Goal: Task Accomplishment & Management: Manage account settings

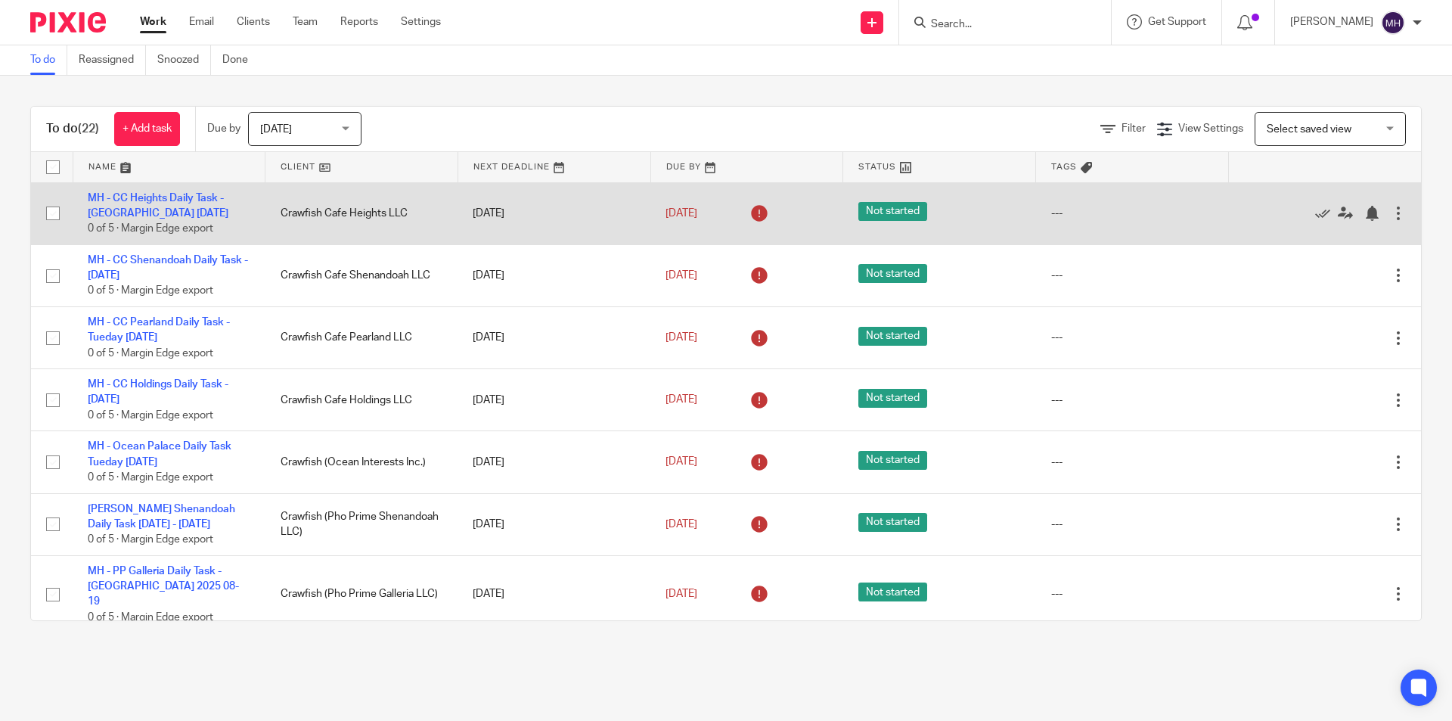
click at [1365, 223] on div "Edit task Delete" at bounding box center [1324, 213] width 163 height 38
click at [1391, 219] on div at bounding box center [1398, 213] width 15 height 15
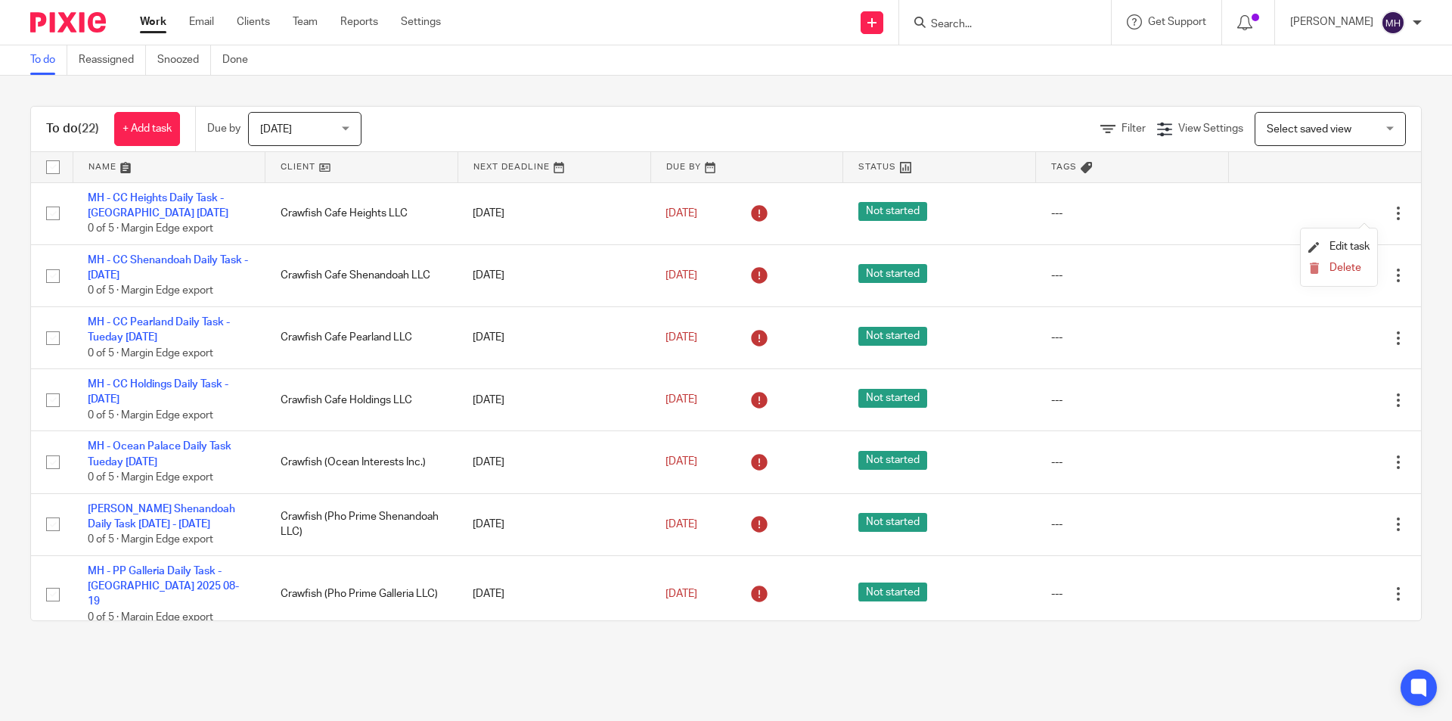
click at [1361, 259] on li "Delete" at bounding box center [1339, 269] width 61 height 20
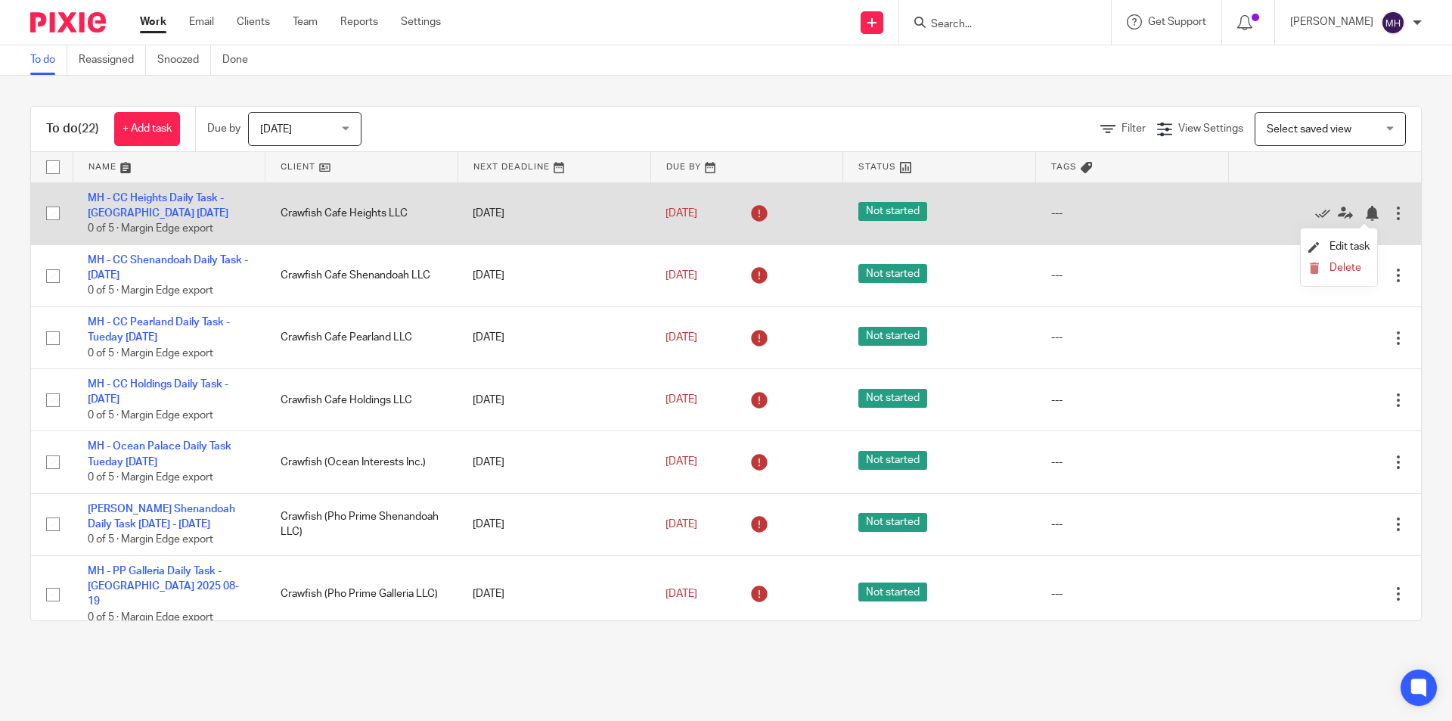
click at [52, 213] on input "checkbox" at bounding box center [53, 213] width 29 height 29
checkbox input "true"
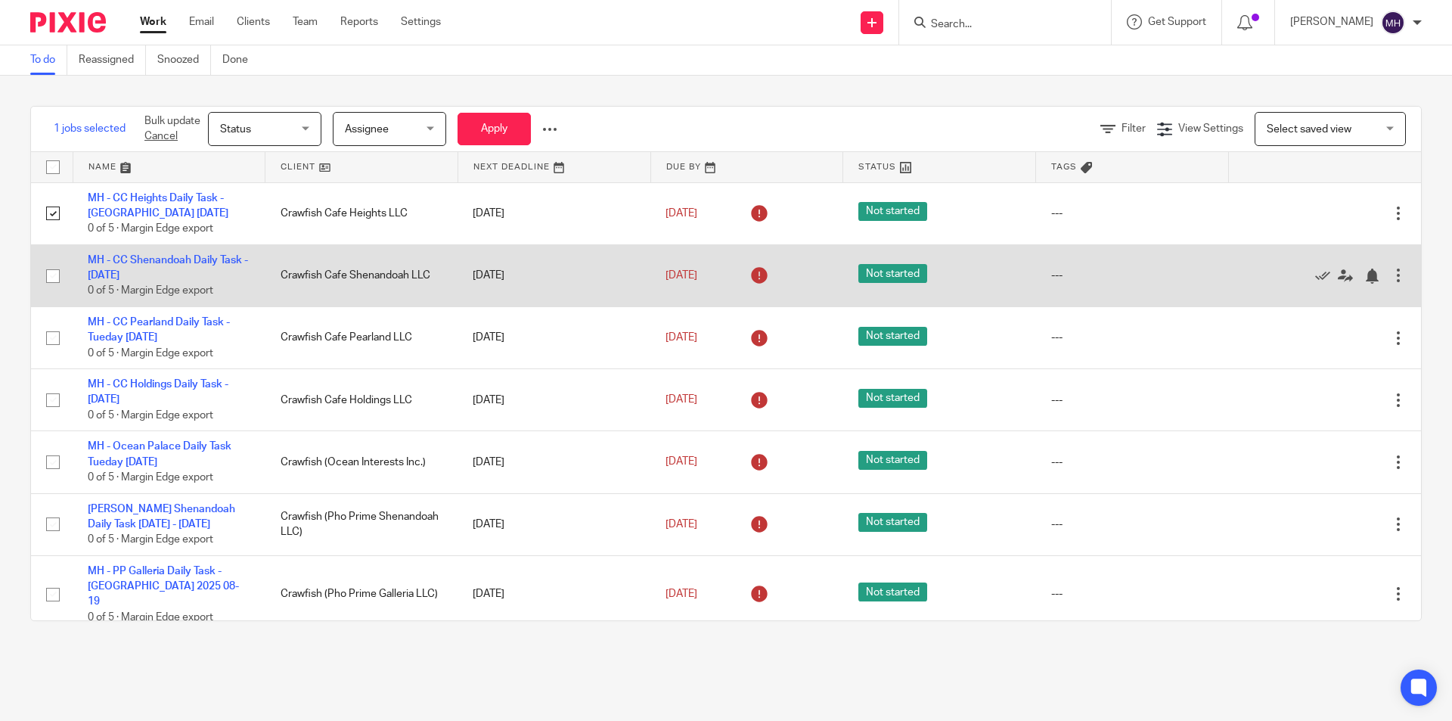
click at [57, 272] on input "checkbox" at bounding box center [53, 276] width 29 height 29
checkbox input "true"
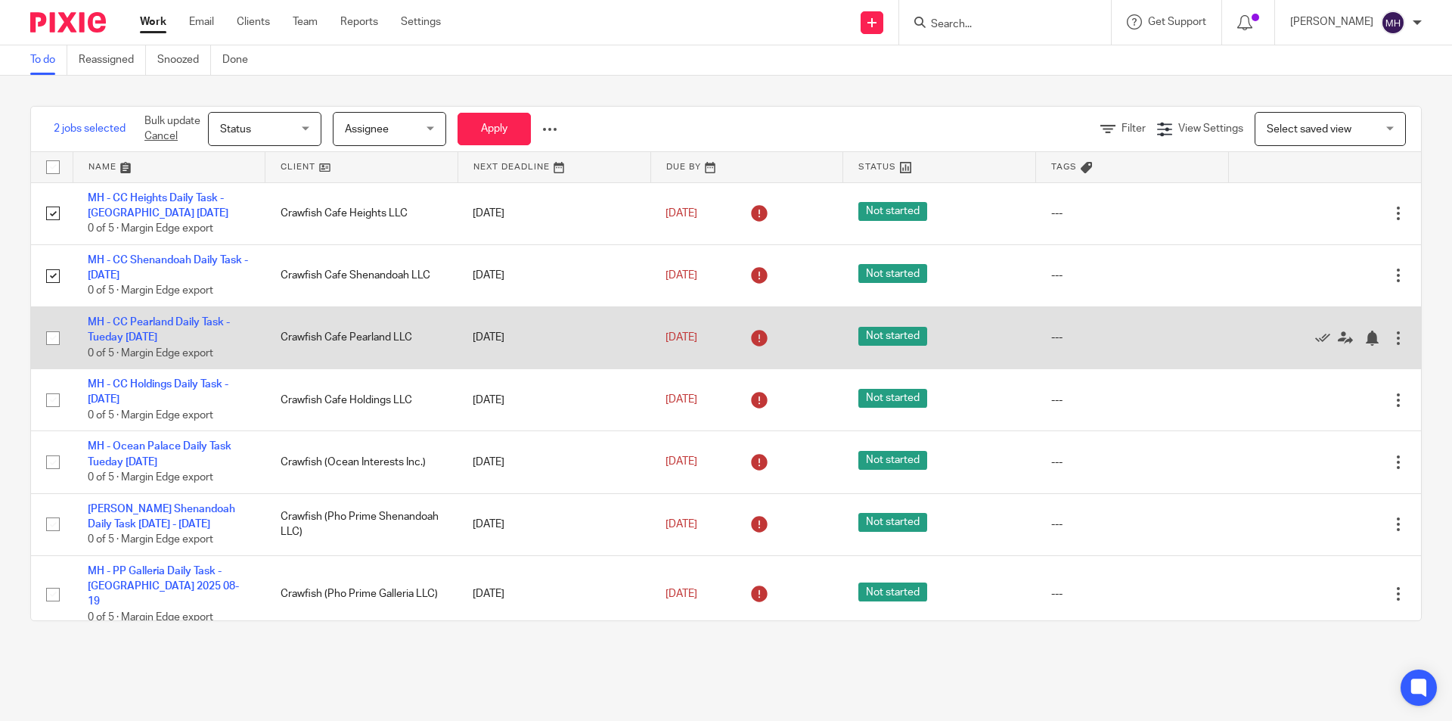
click at [59, 345] on input "checkbox" at bounding box center [53, 338] width 29 height 29
checkbox input "true"
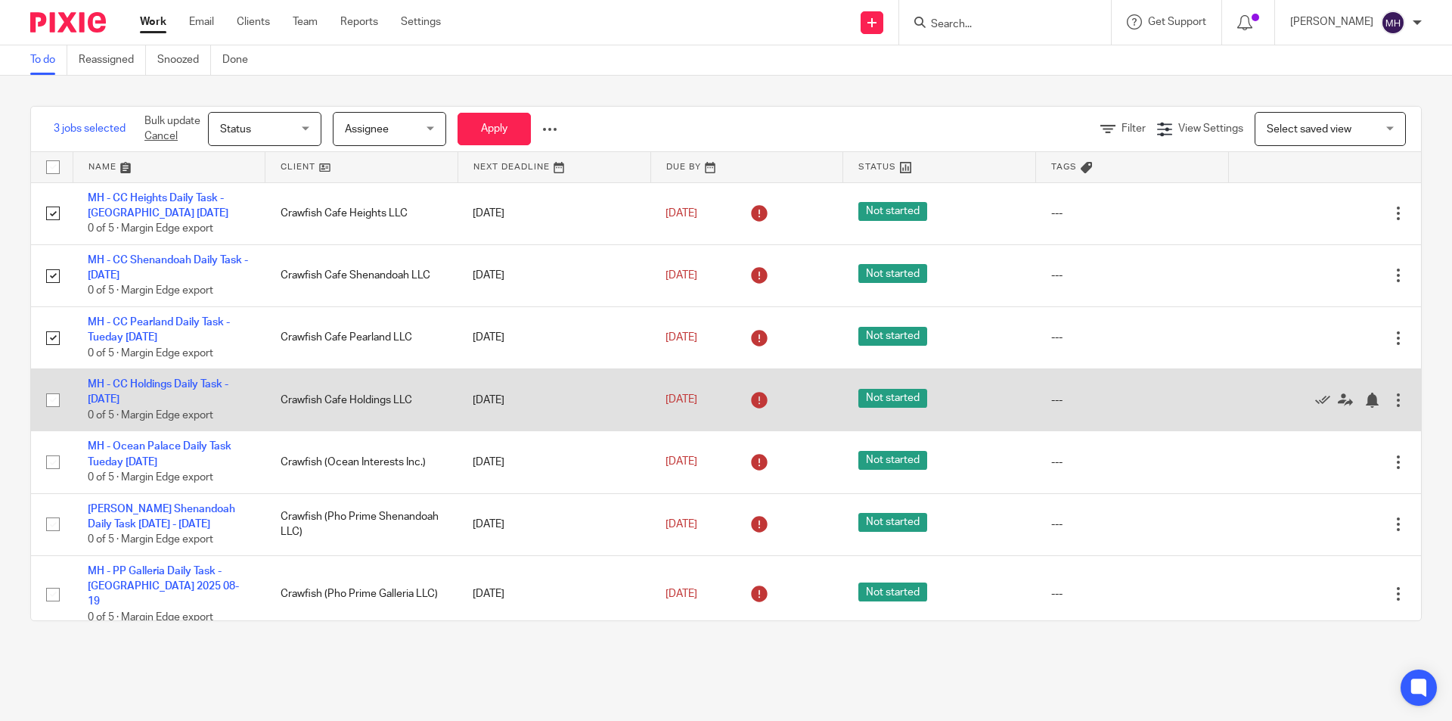
scroll to position [76, 0]
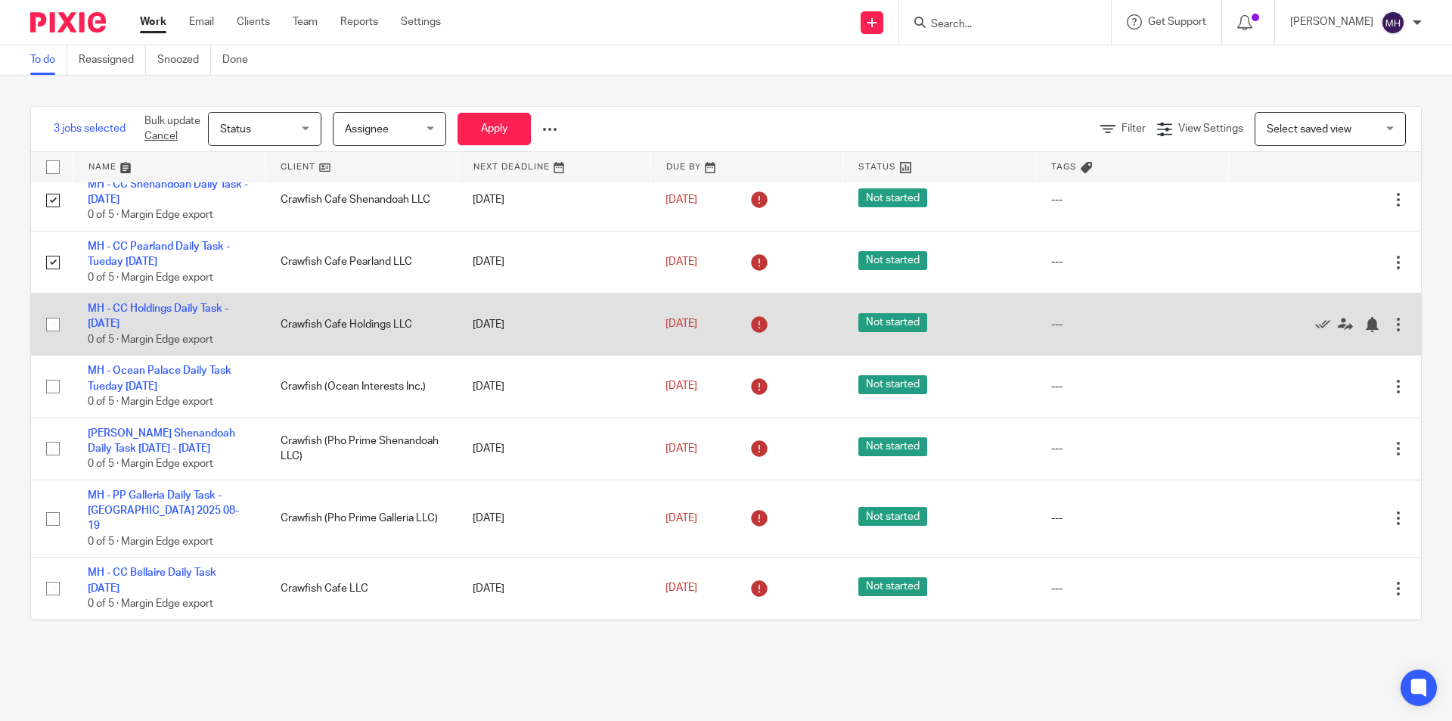
click at [51, 322] on input "checkbox" at bounding box center [53, 324] width 29 height 29
checkbox input "true"
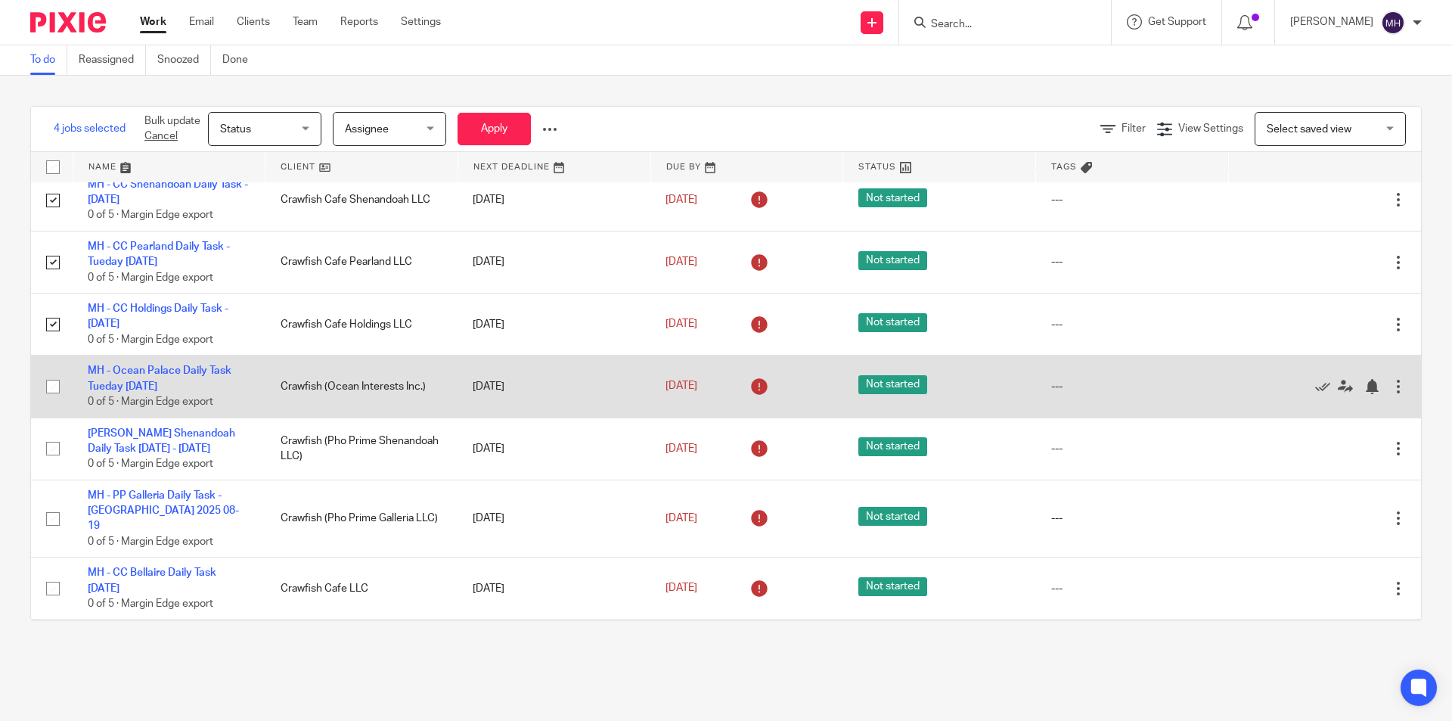
click at [54, 385] on input "checkbox" at bounding box center [53, 386] width 29 height 29
checkbox input "true"
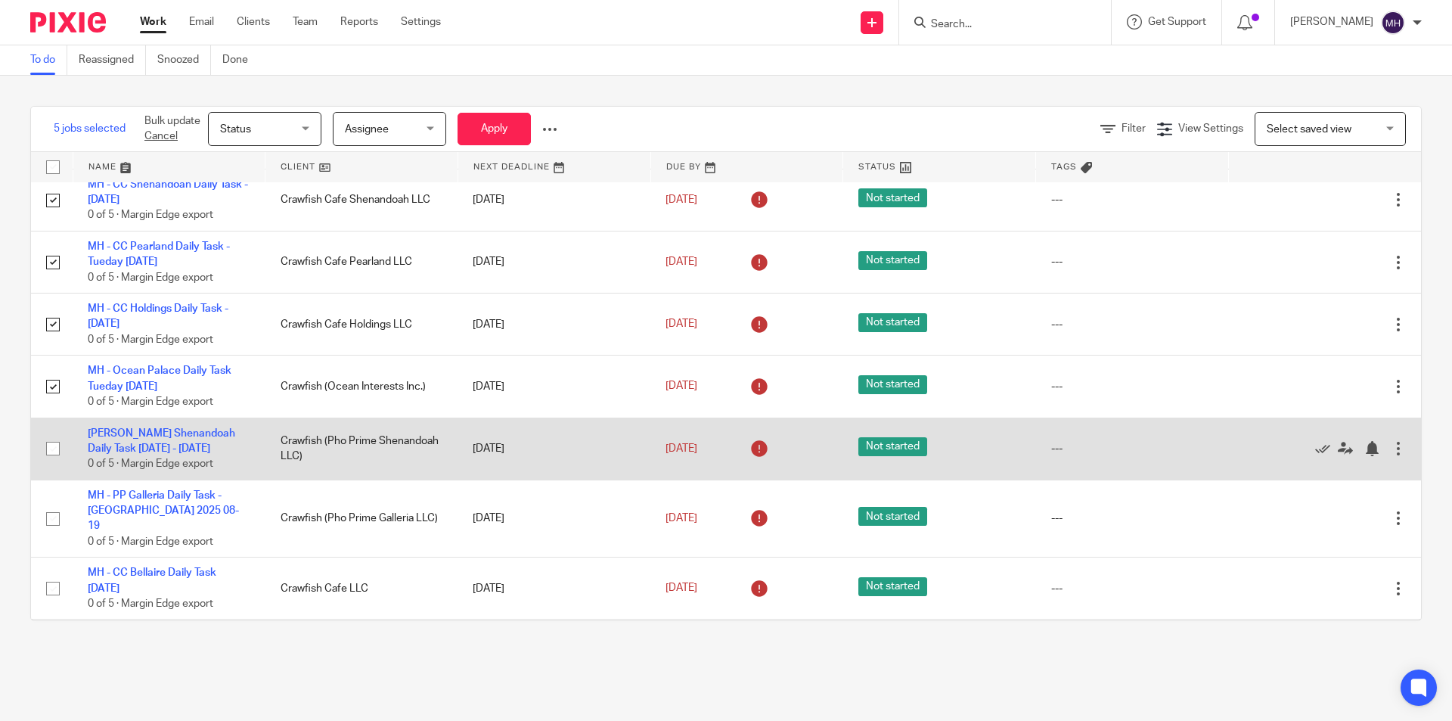
click at [53, 447] on input "checkbox" at bounding box center [53, 448] width 29 height 29
checkbox input "true"
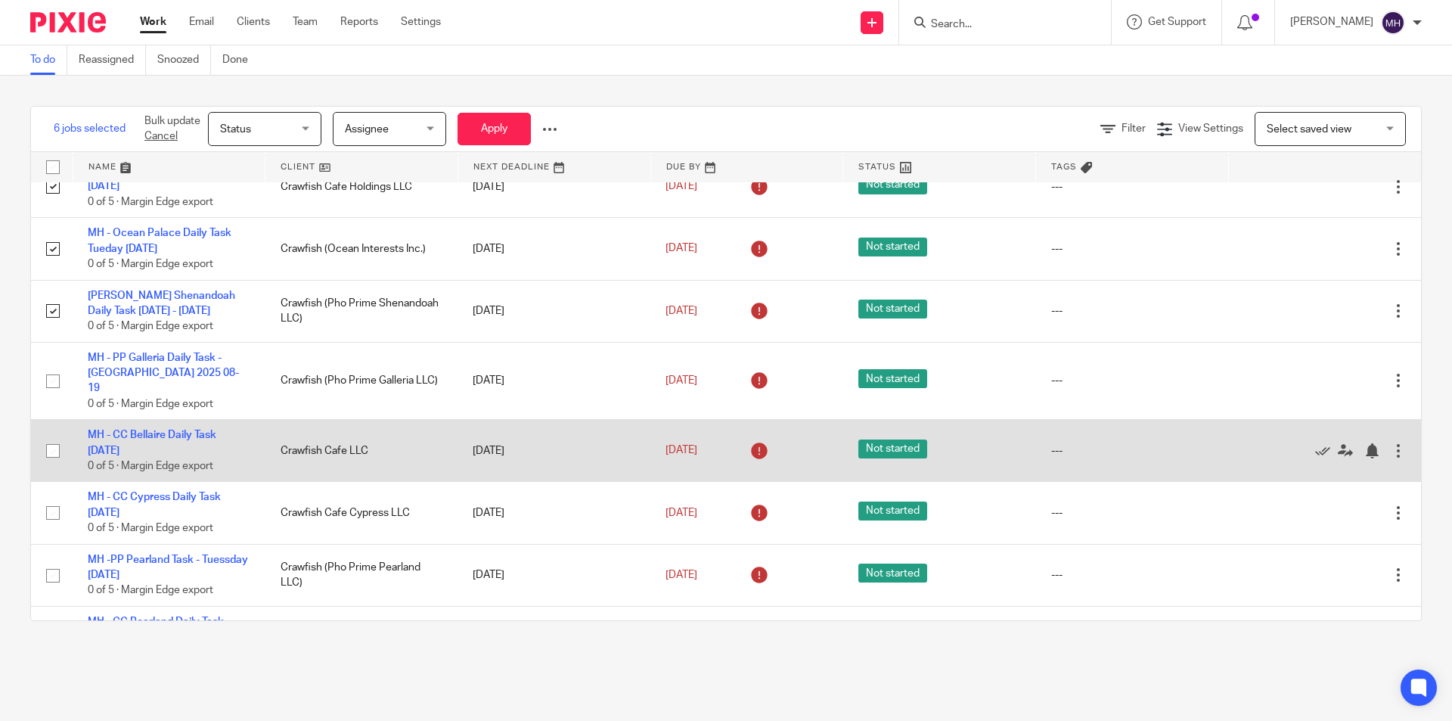
scroll to position [227, 0]
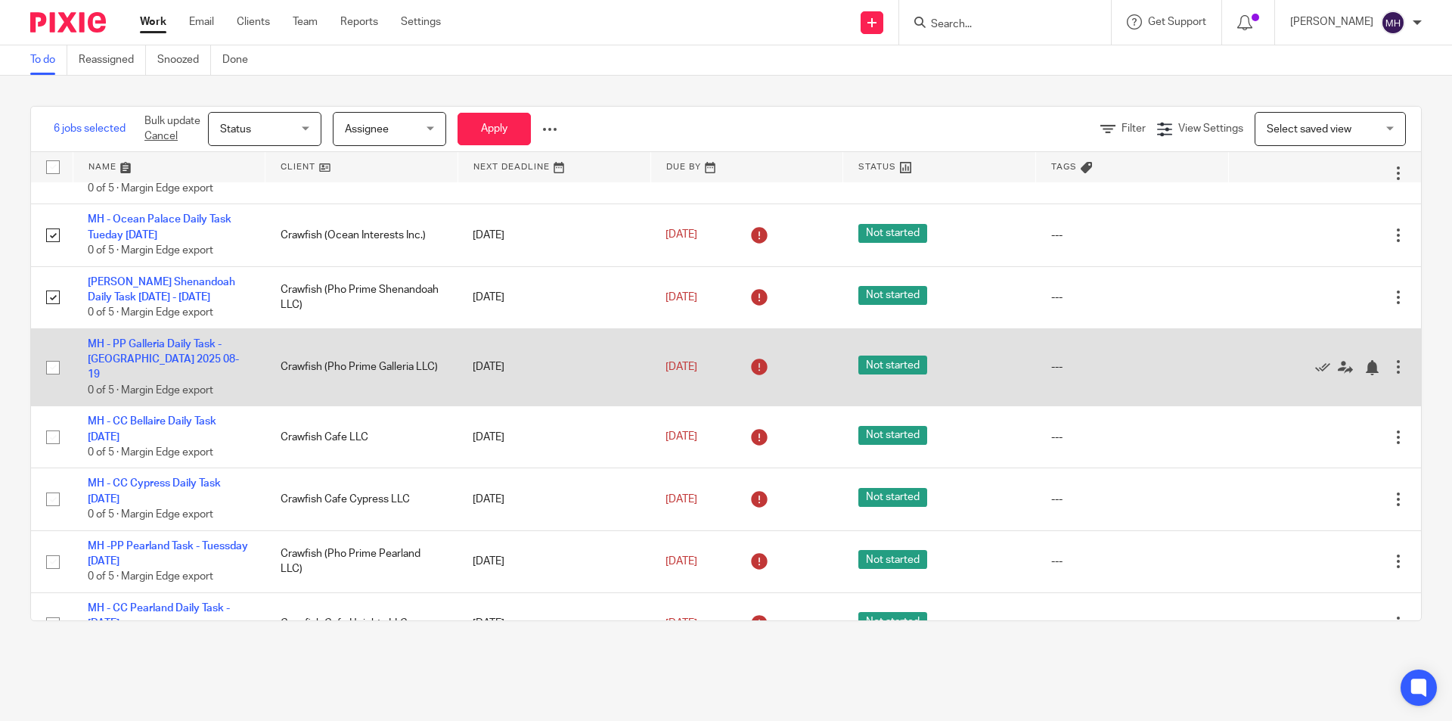
click at [51, 361] on input "checkbox" at bounding box center [53, 367] width 29 height 29
checkbox input "true"
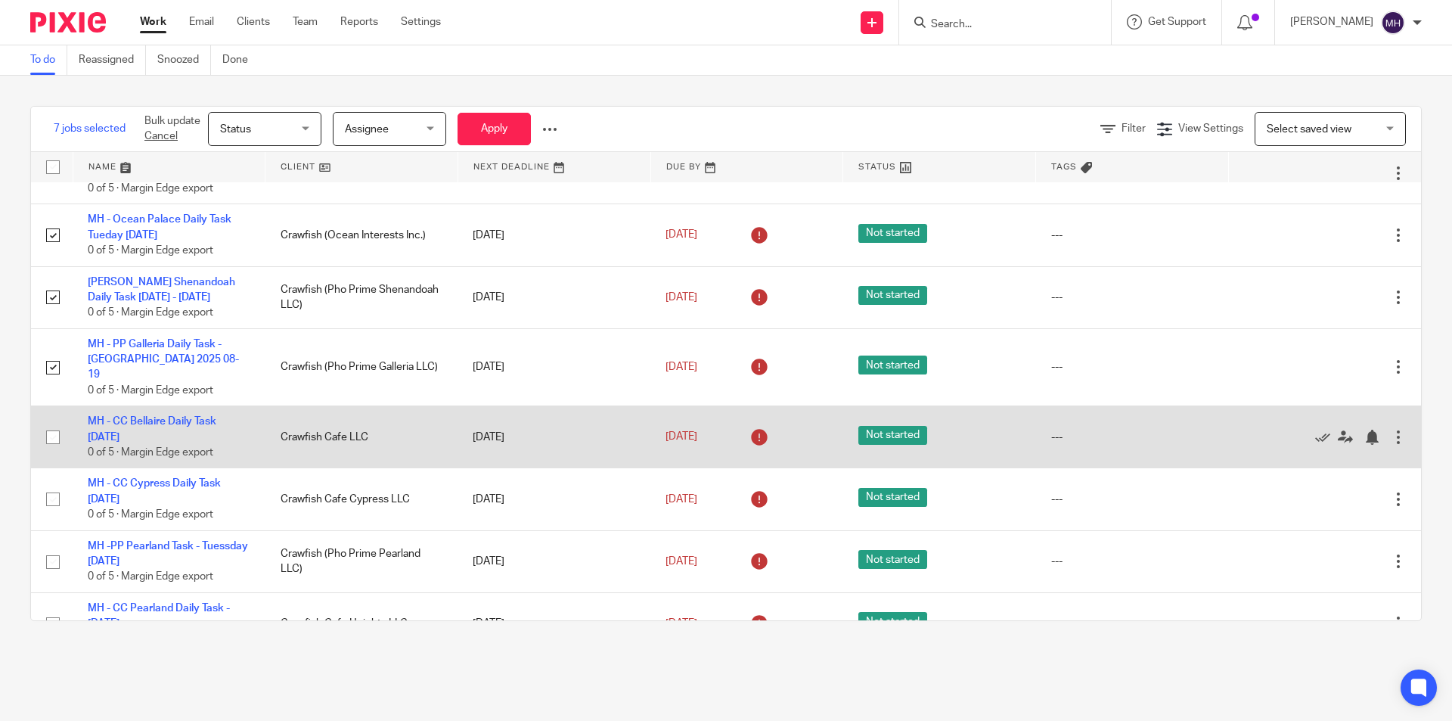
click at [54, 424] on input "checkbox" at bounding box center [53, 437] width 29 height 29
checkbox input "true"
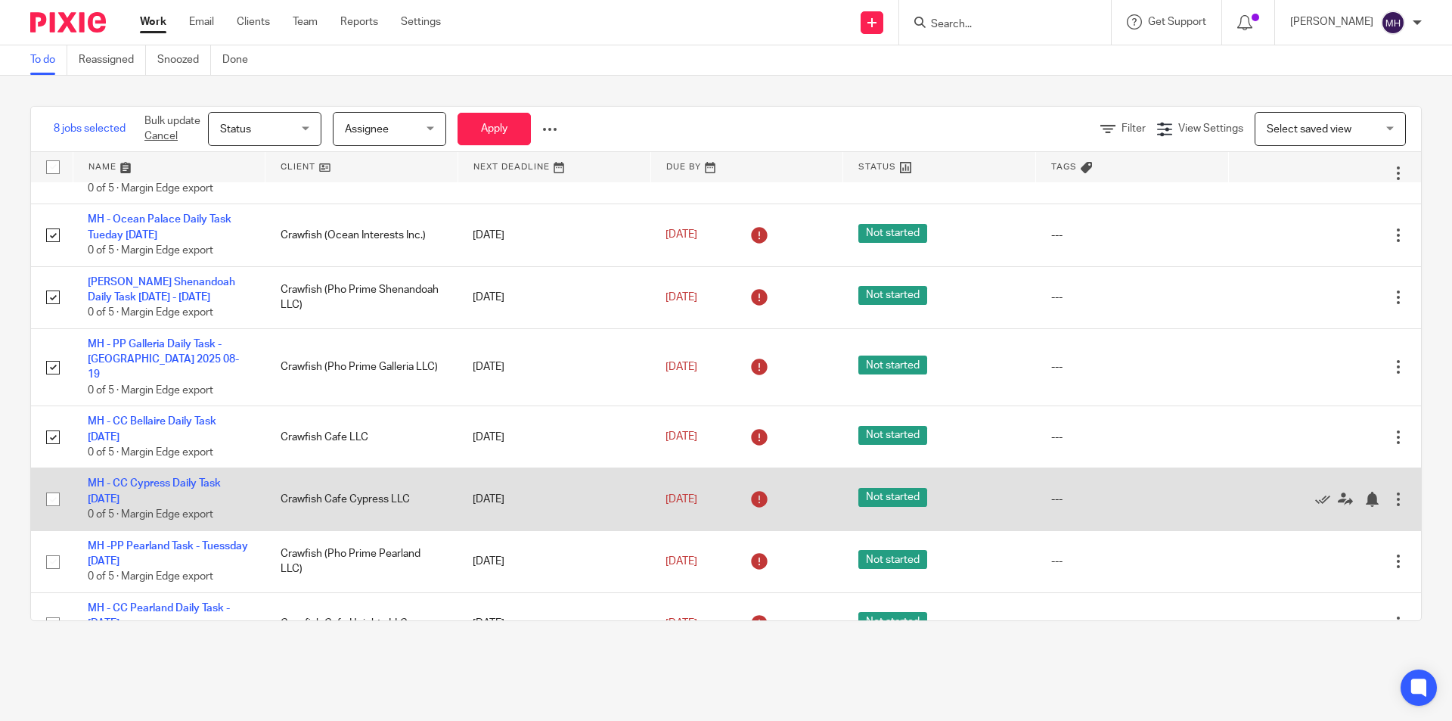
click at [56, 489] on input "checkbox" at bounding box center [53, 499] width 29 height 29
checkbox input "true"
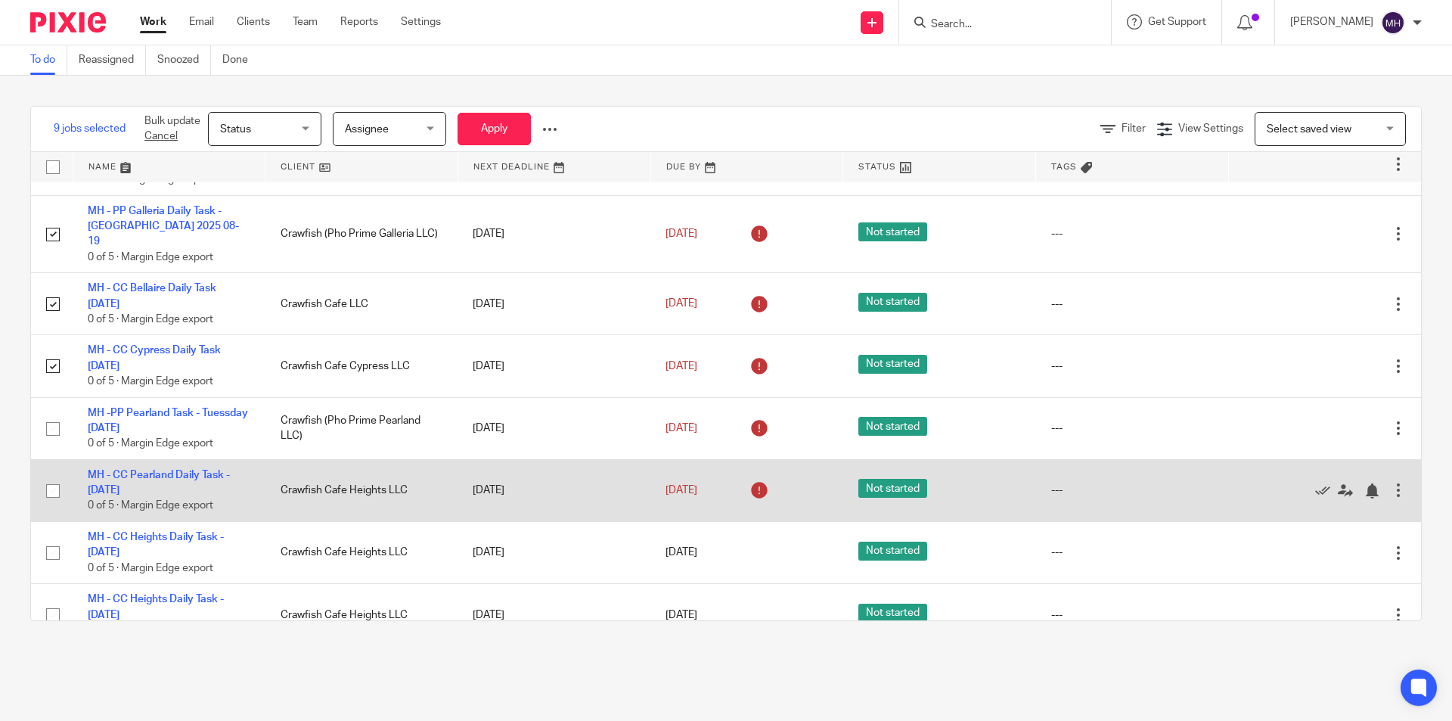
scroll to position [378, 0]
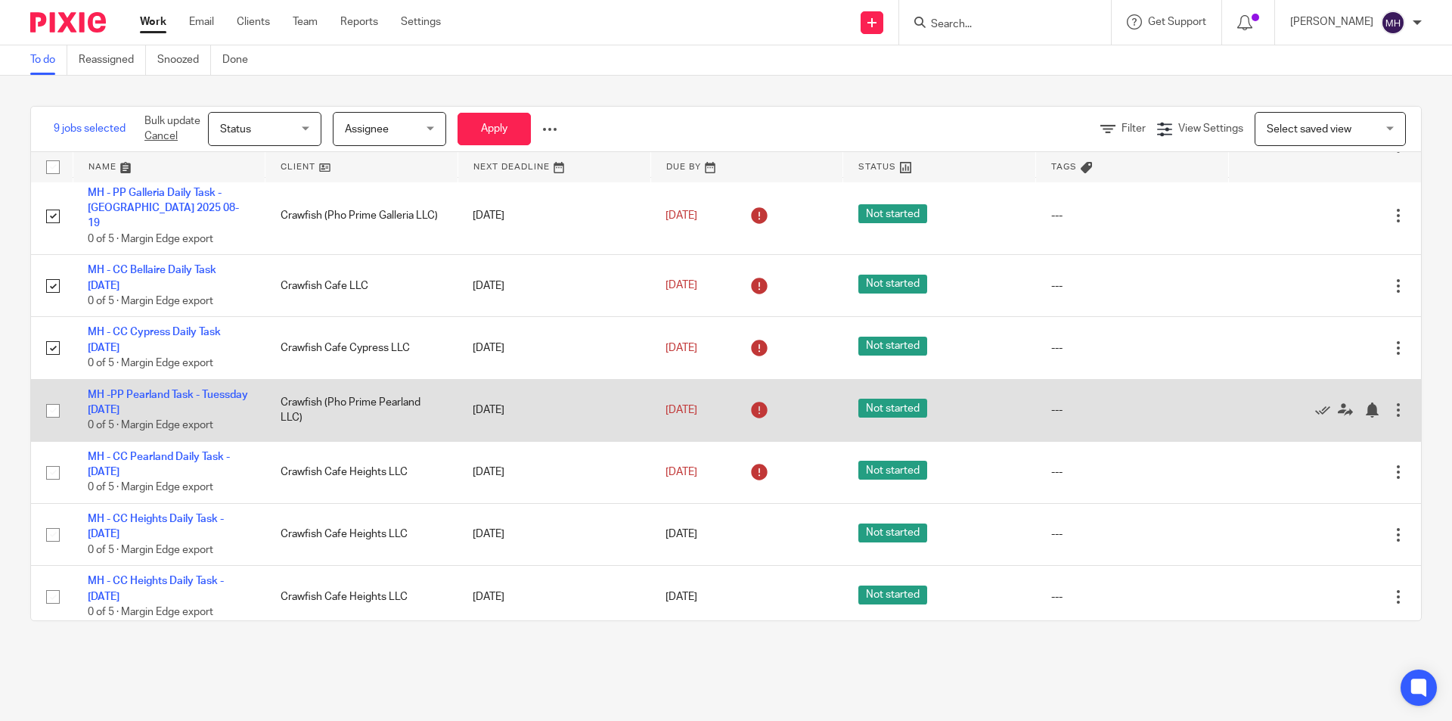
click at [59, 396] on input "checkbox" at bounding box center [53, 410] width 29 height 29
checkbox input "true"
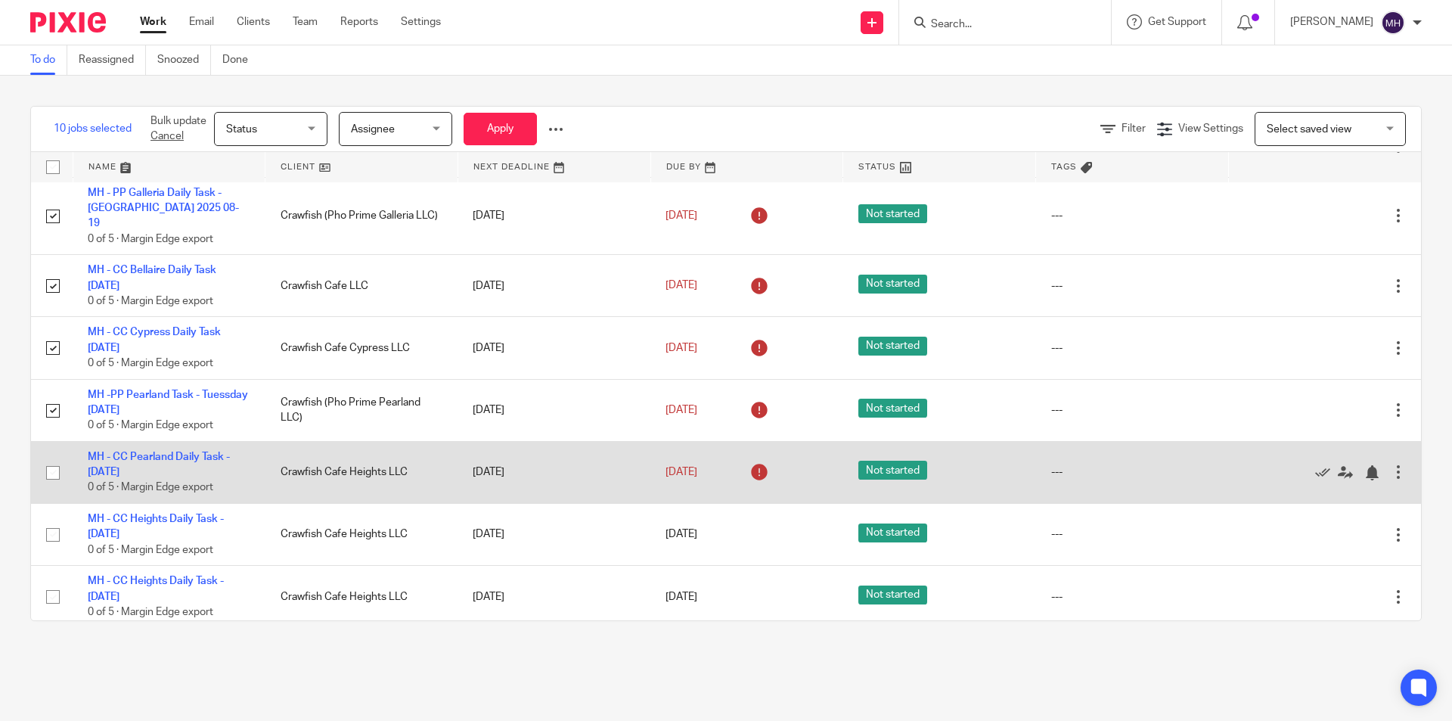
click at [56, 458] on input "checkbox" at bounding box center [53, 472] width 29 height 29
checkbox input "true"
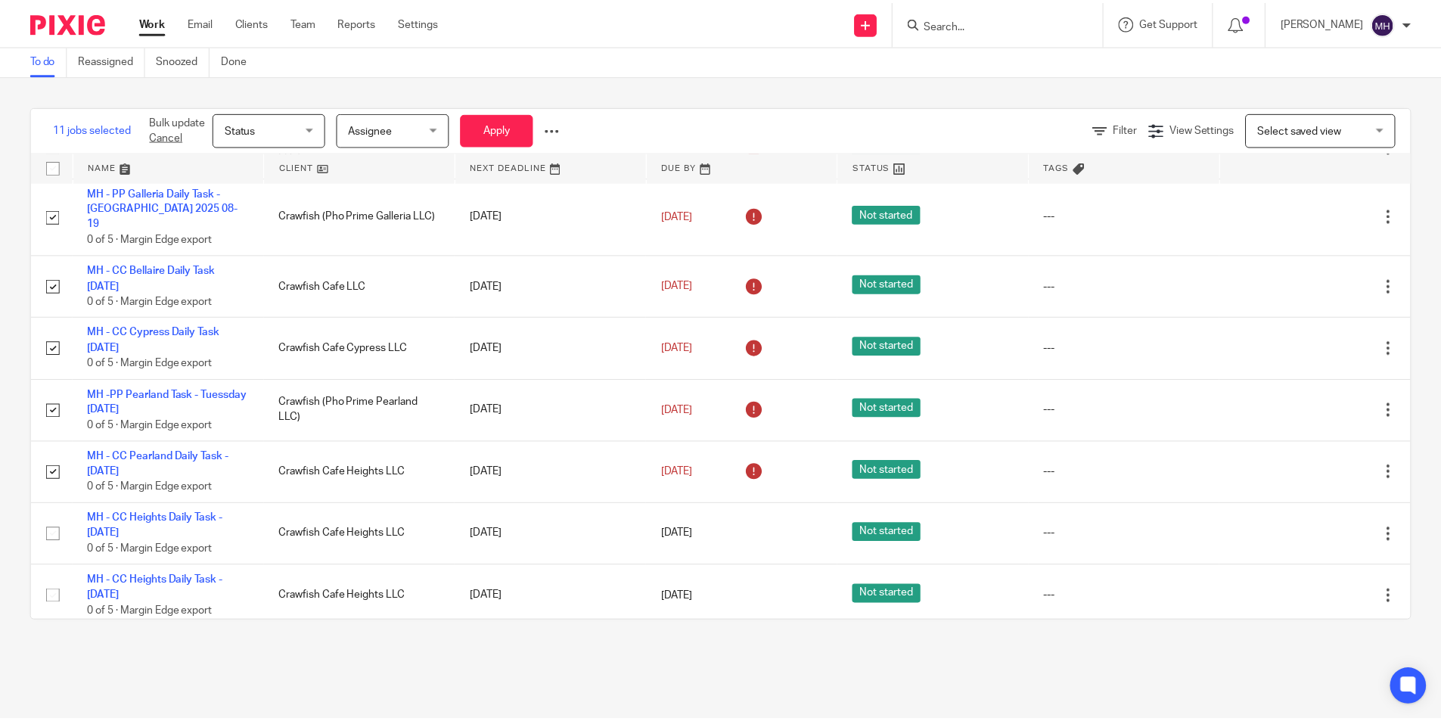
scroll to position [0, 0]
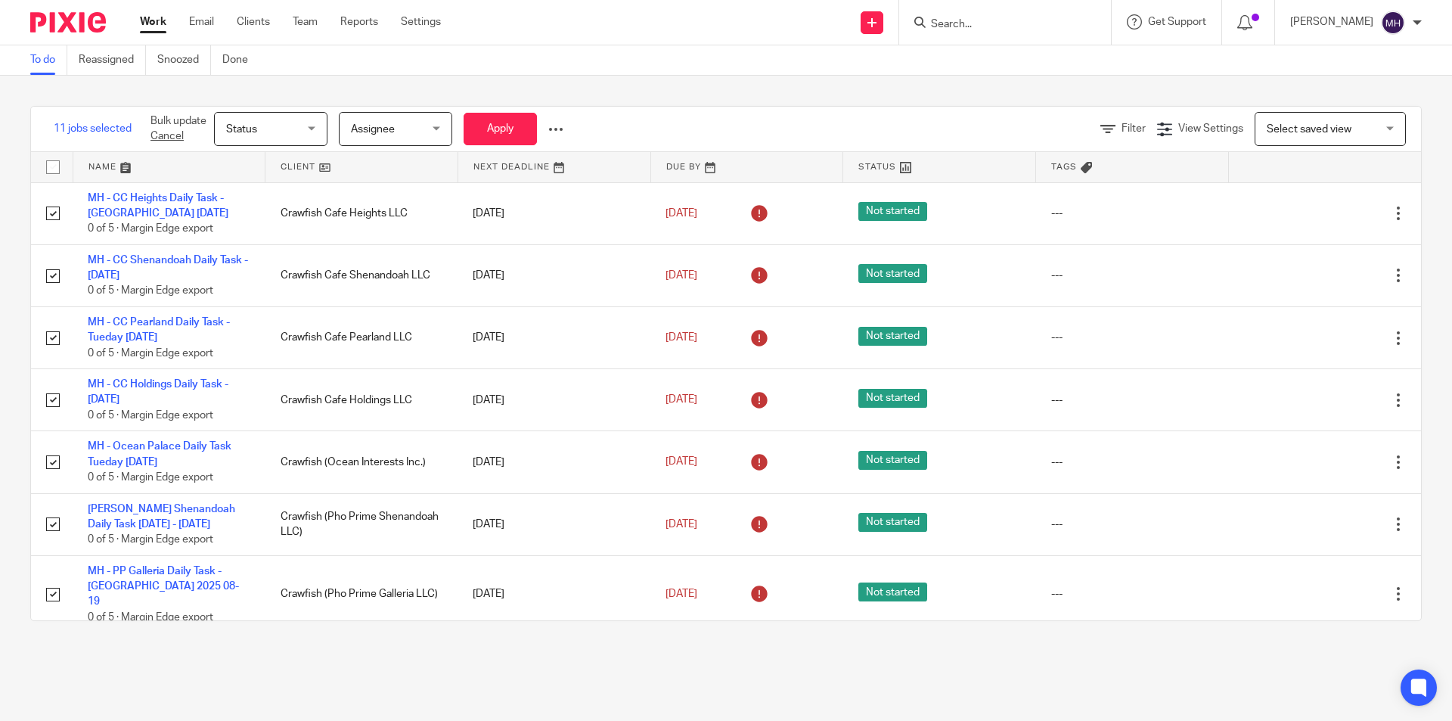
click at [560, 135] on div at bounding box center [555, 129] width 15 height 15
click at [546, 183] on button "Delete" at bounding box center [522, 189] width 79 height 20
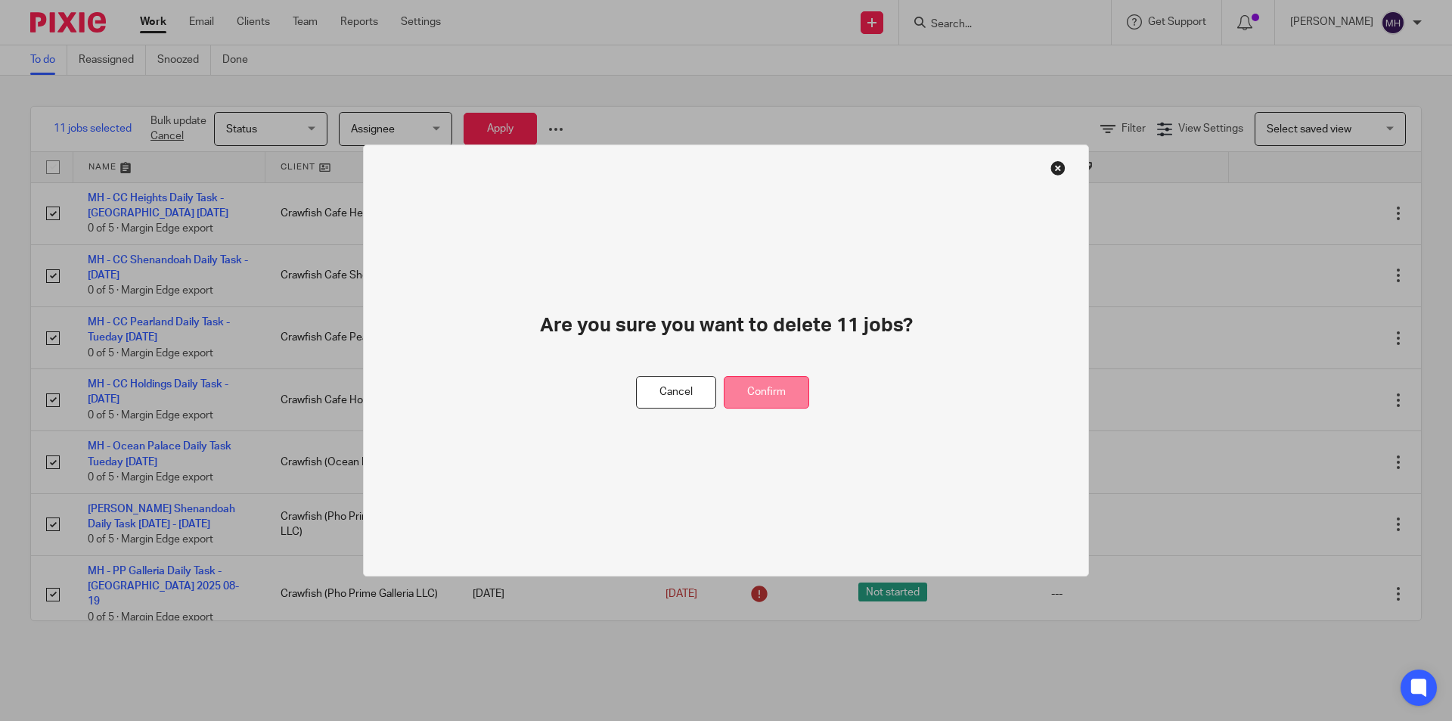
click at [773, 393] on button "Confirm" at bounding box center [766, 392] width 85 height 33
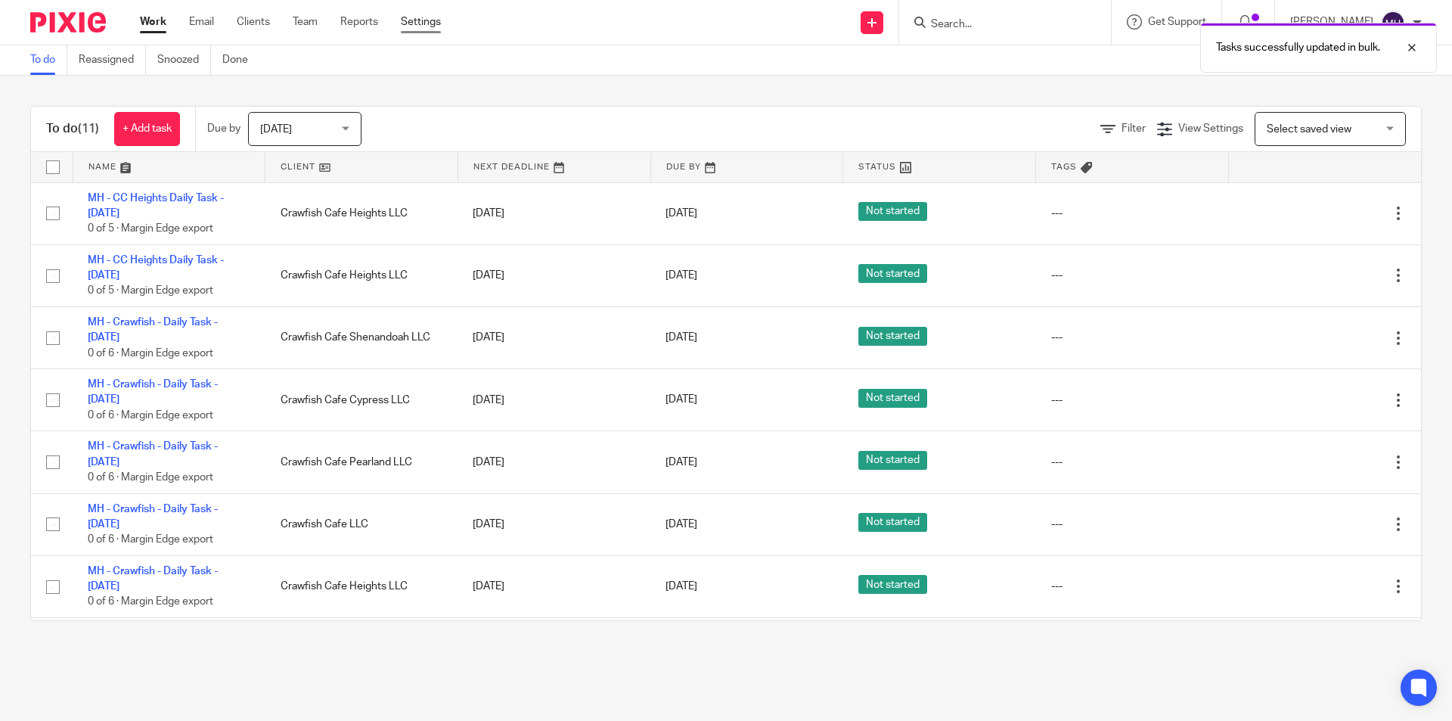
click at [414, 23] on link "Settings" at bounding box center [421, 21] width 40 height 15
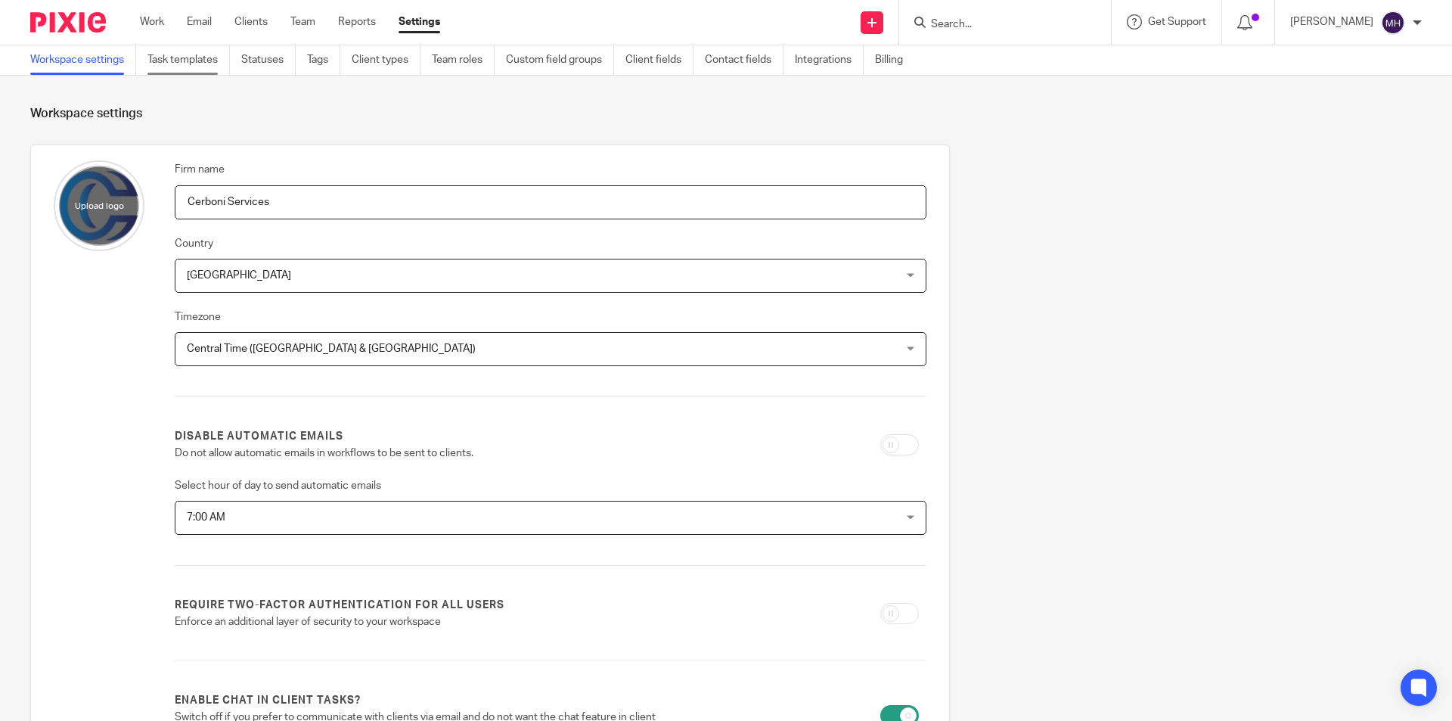
click at [216, 62] on link "Task templates" at bounding box center [188, 59] width 82 height 29
click at [211, 58] on link "Task templates" at bounding box center [188, 59] width 82 height 29
click at [194, 57] on link "Task templates" at bounding box center [188, 59] width 82 height 29
click at [194, 60] on link "Task templates" at bounding box center [188, 59] width 82 height 29
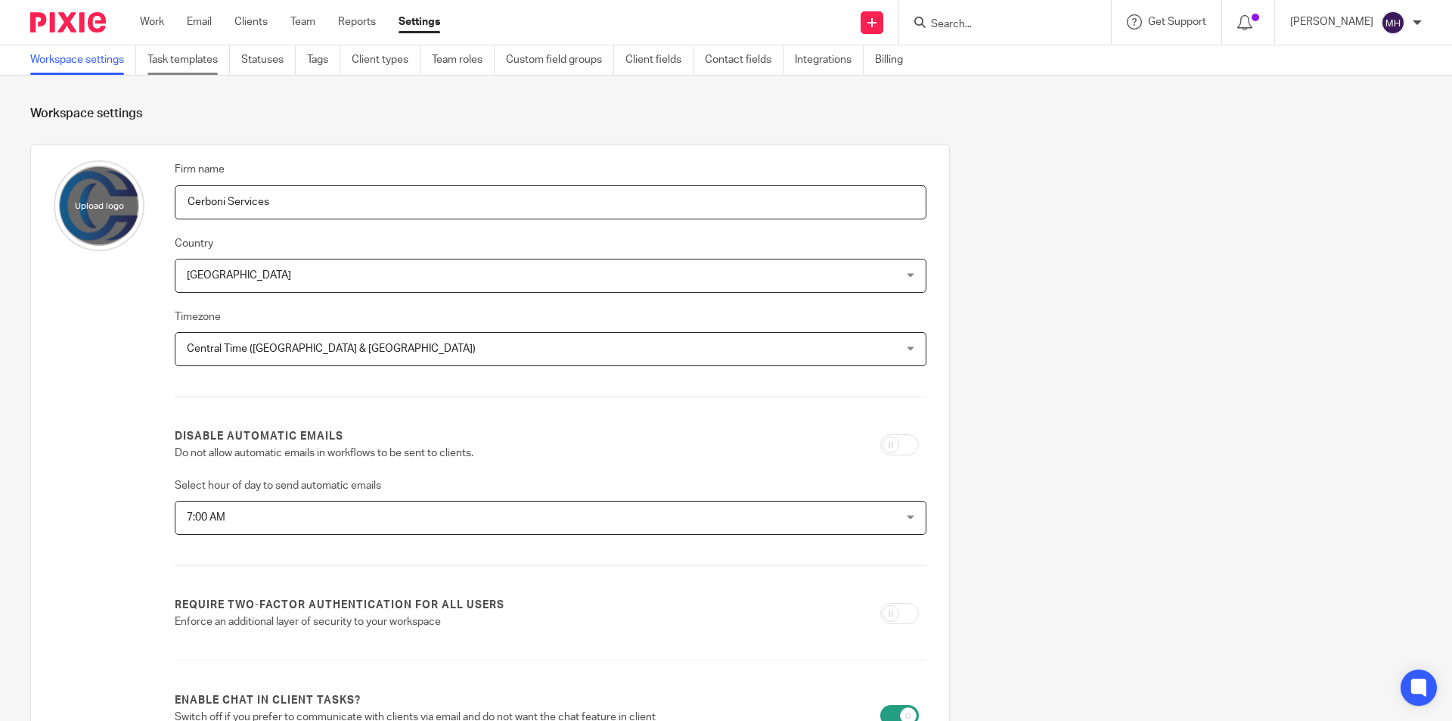
click at [182, 59] on link "Task templates" at bounding box center [188, 59] width 82 height 29
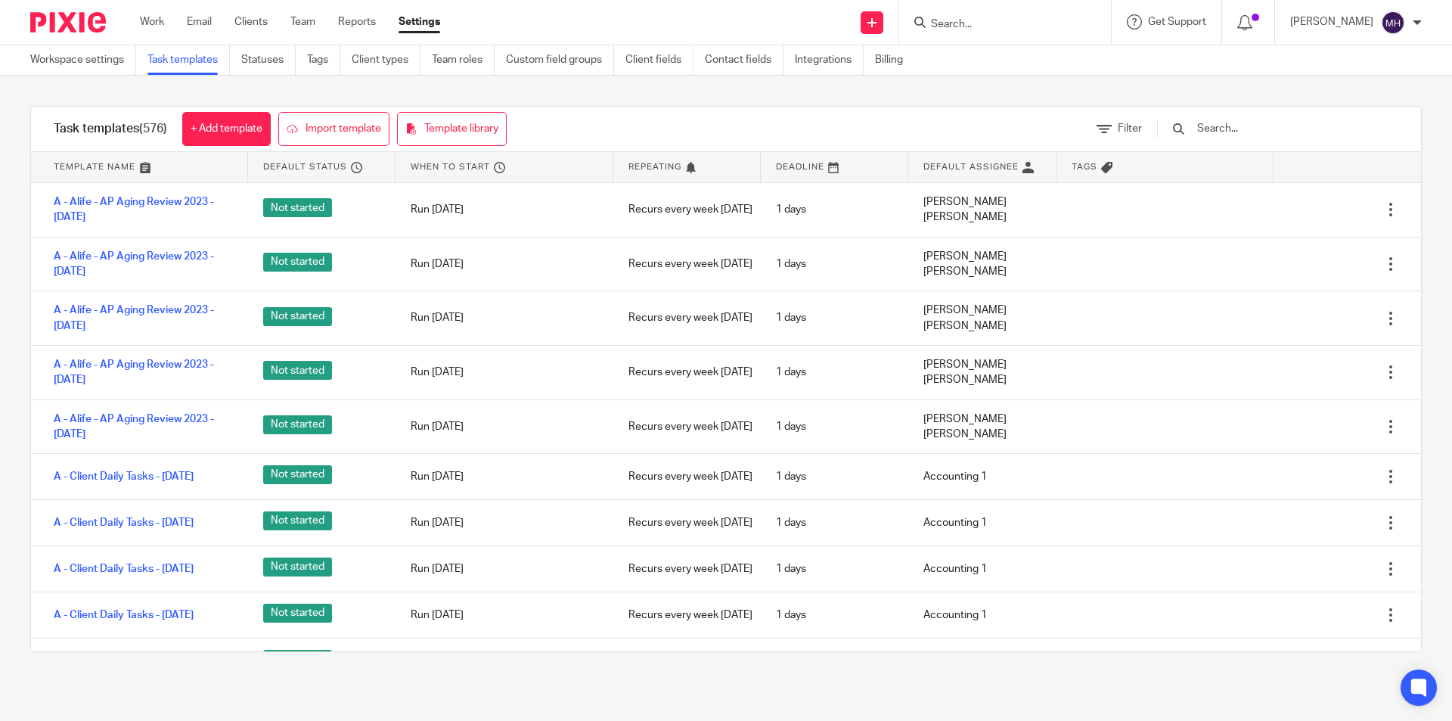
click at [1256, 124] on input "text" at bounding box center [1284, 128] width 176 height 17
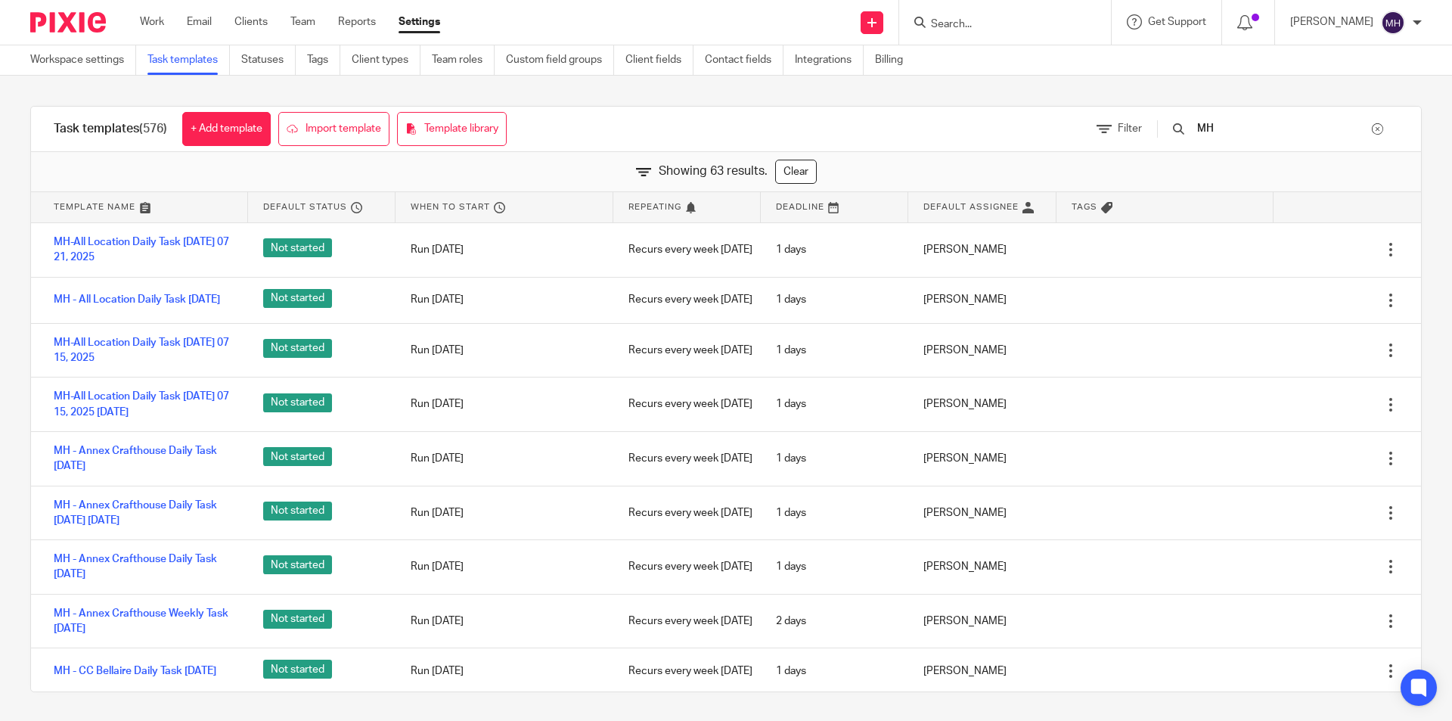
type input "MH"
click at [0, 442] on div "Task templates (576) + Add template Import template Template library Filter MH …" at bounding box center [726, 399] width 1452 height 647
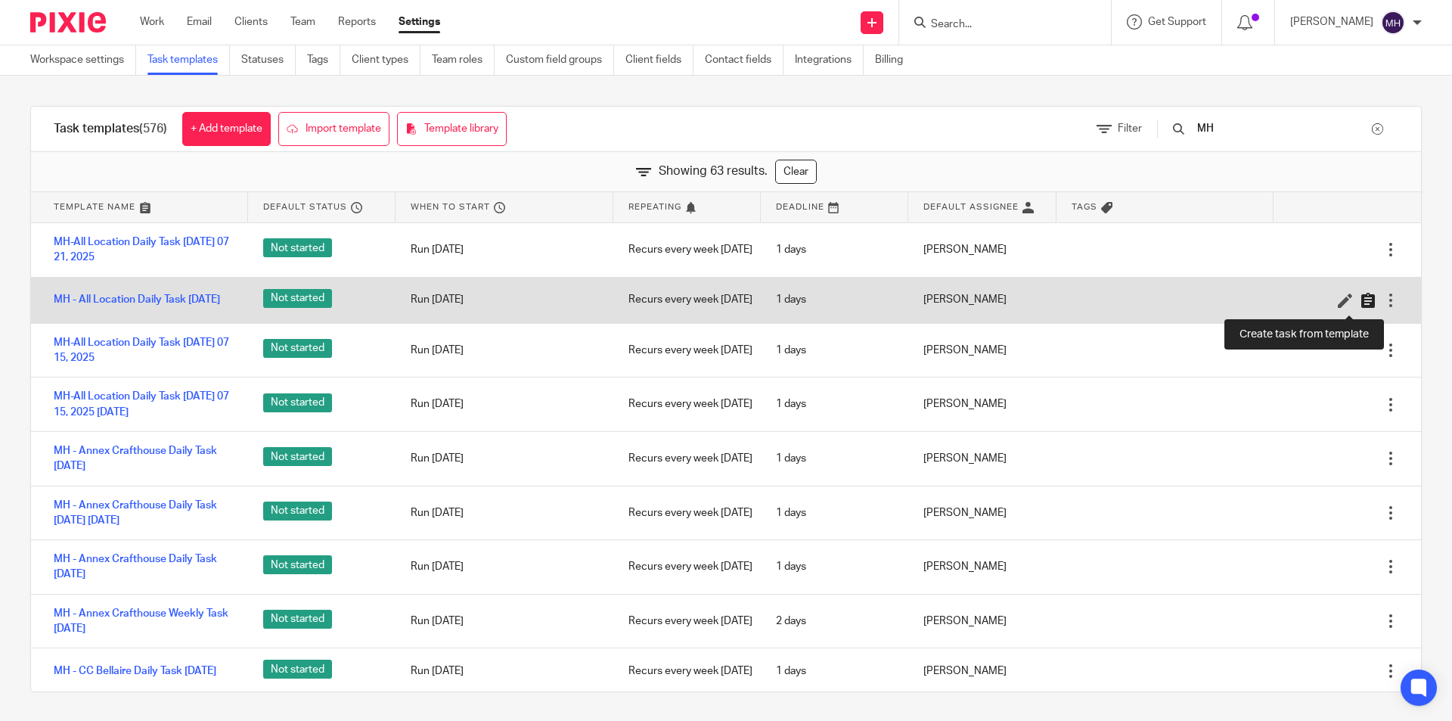
click at [1361, 306] on icon at bounding box center [1368, 300] width 15 height 15
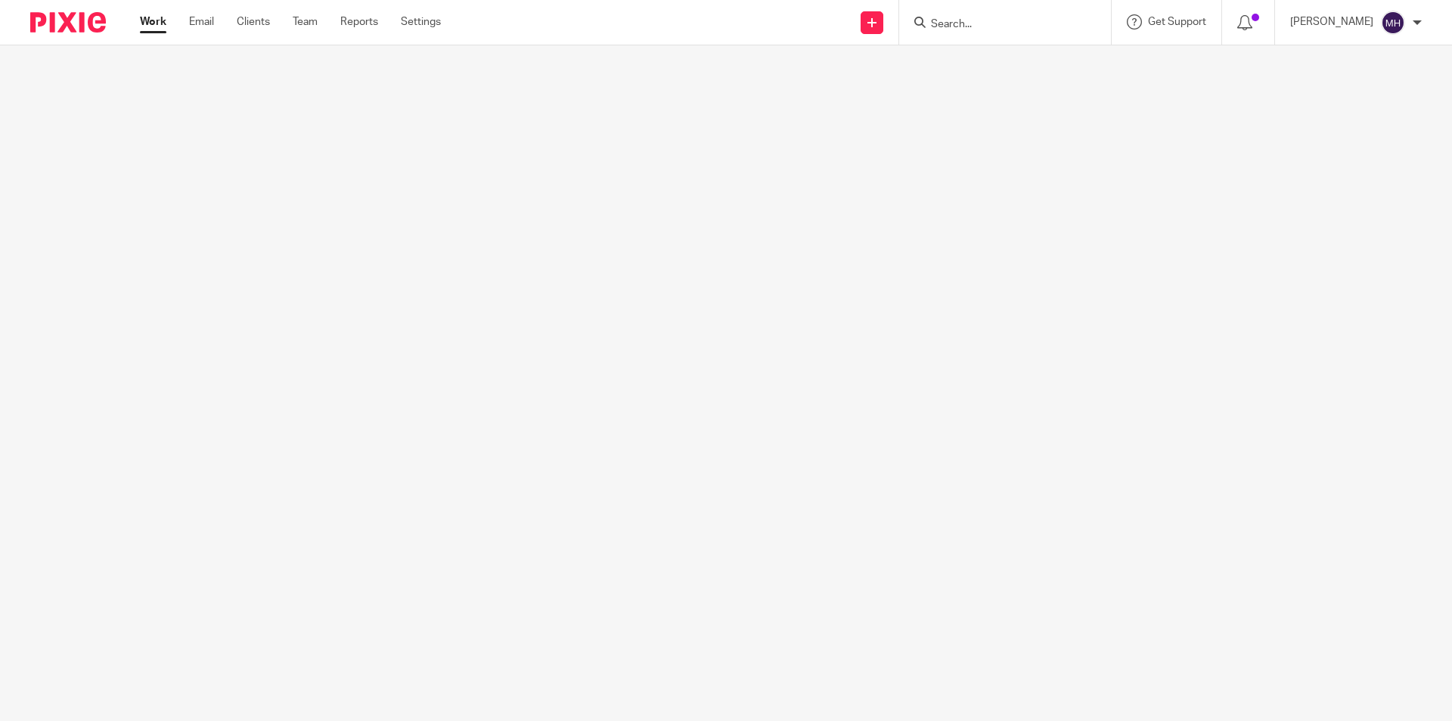
scroll to position [0, 48]
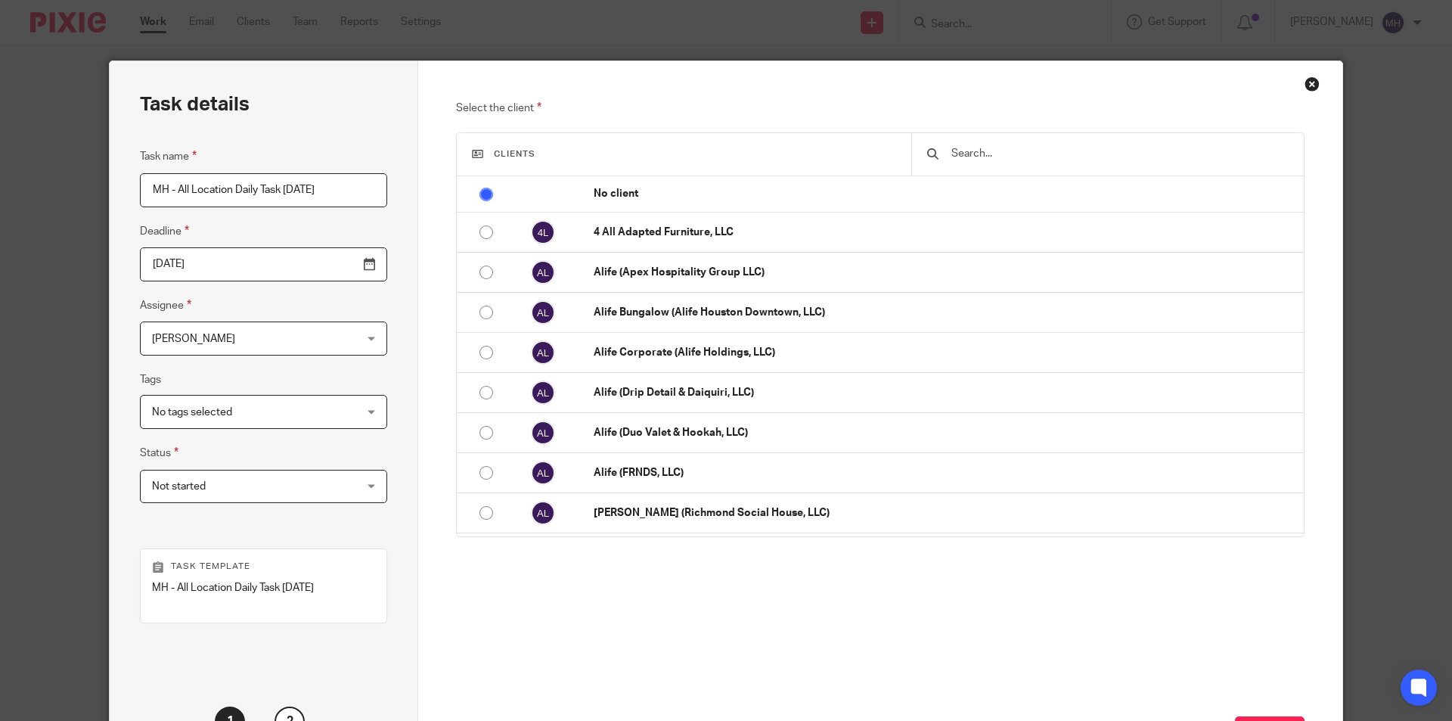
drag, startPoint x: 235, startPoint y: 184, endPoint x: 278, endPoint y: 193, distance: 43.3
click at [278, 193] on input "MH - All Location Daily Task [DATE]" at bounding box center [263, 190] width 247 height 34
type input "MH - All Location Daily Task [DATE]"
click at [211, 484] on span "Not started" at bounding box center [246, 486] width 188 height 32
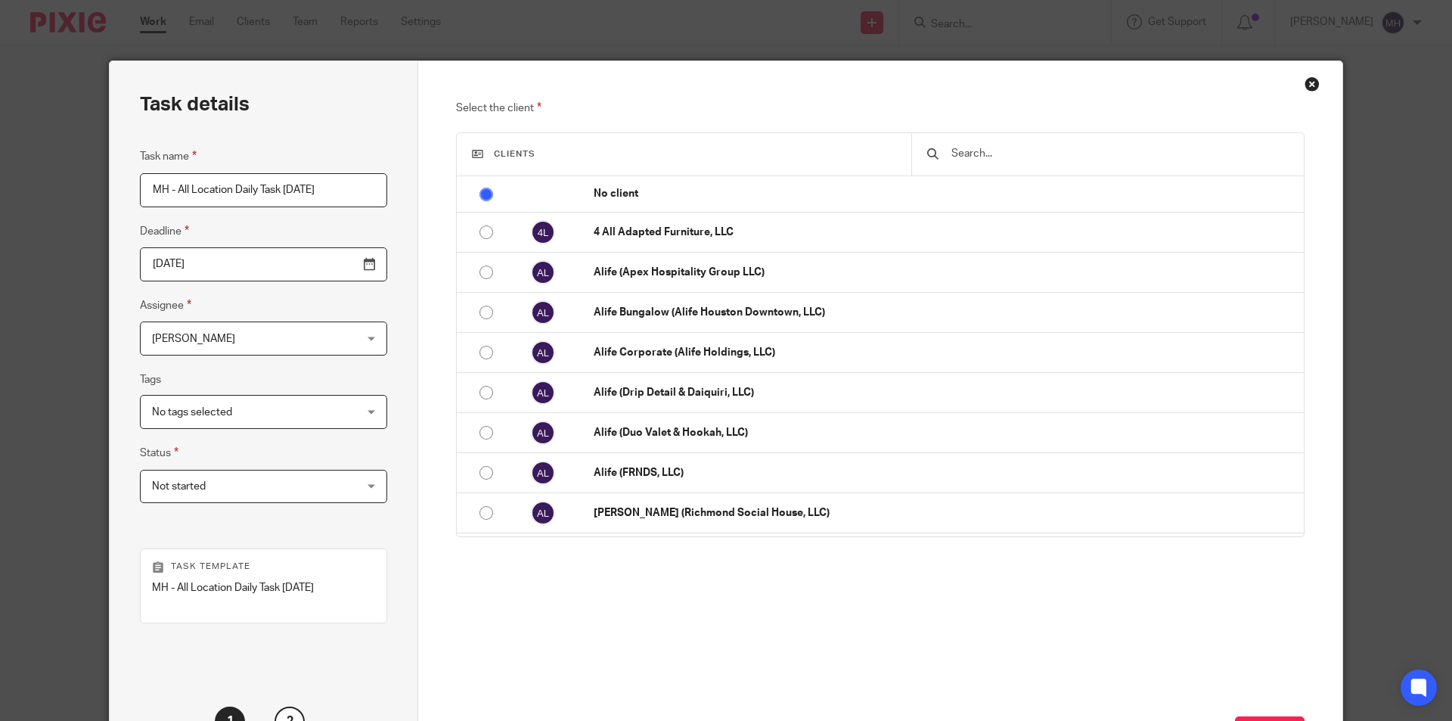
scroll to position [0, 0]
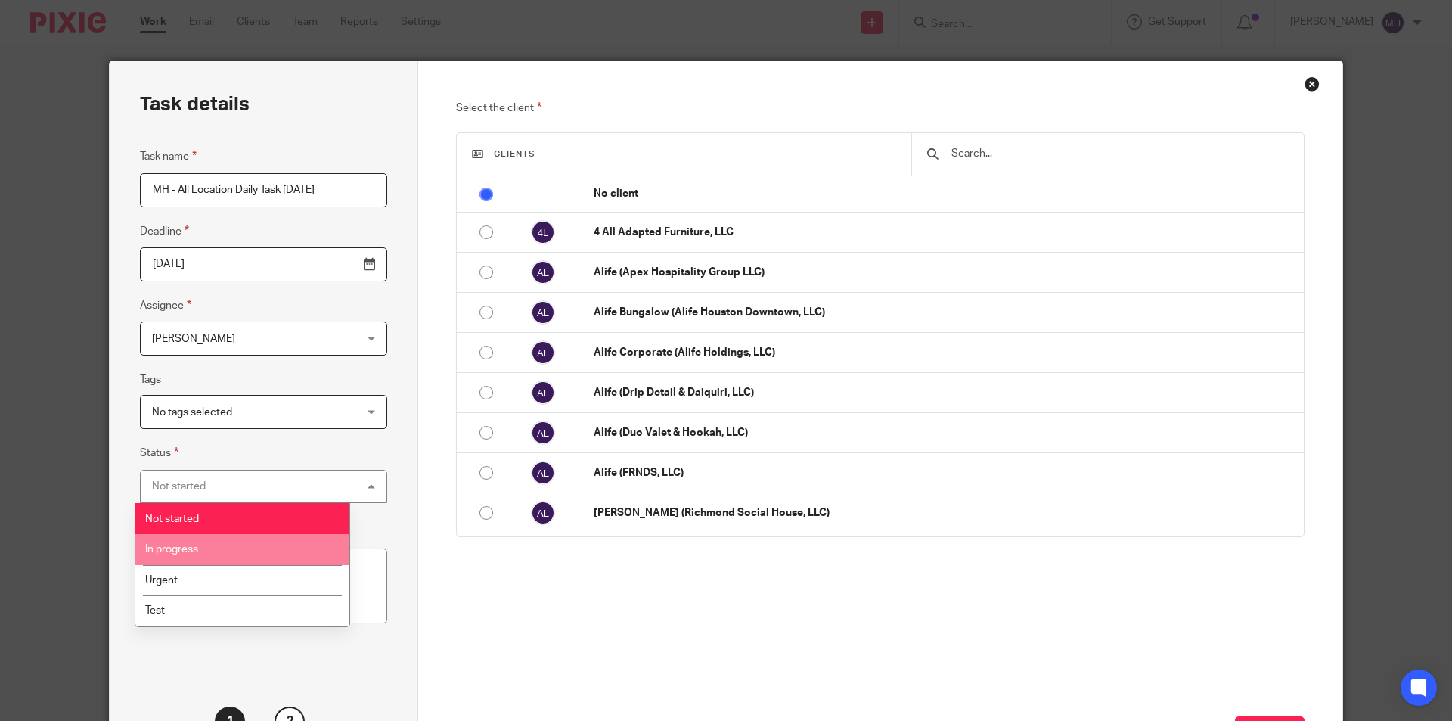
drag, startPoint x: 210, startPoint y: 562, endPoint x: 221, endPoint y: 554, distance: 13.6
click at [210, 561] on li "In progress" at bounding box center [242, 549] width 214 height 31
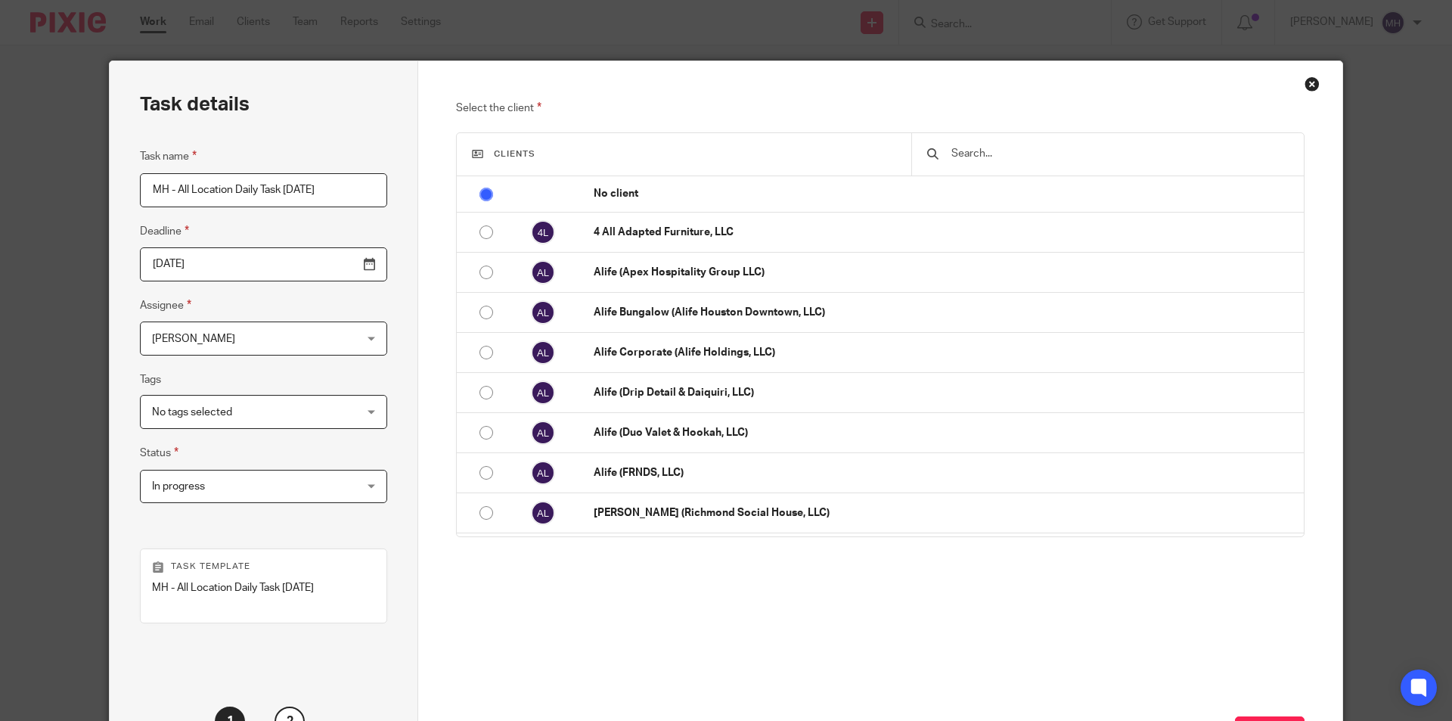
click at [989, 150] on input "text" at bounding box center [1119, 153] width 339 height 17
click at [296, 194] on input "MH - All Location Daily Task [DATE]" at bounding box center [263, 190] width 247 height 34
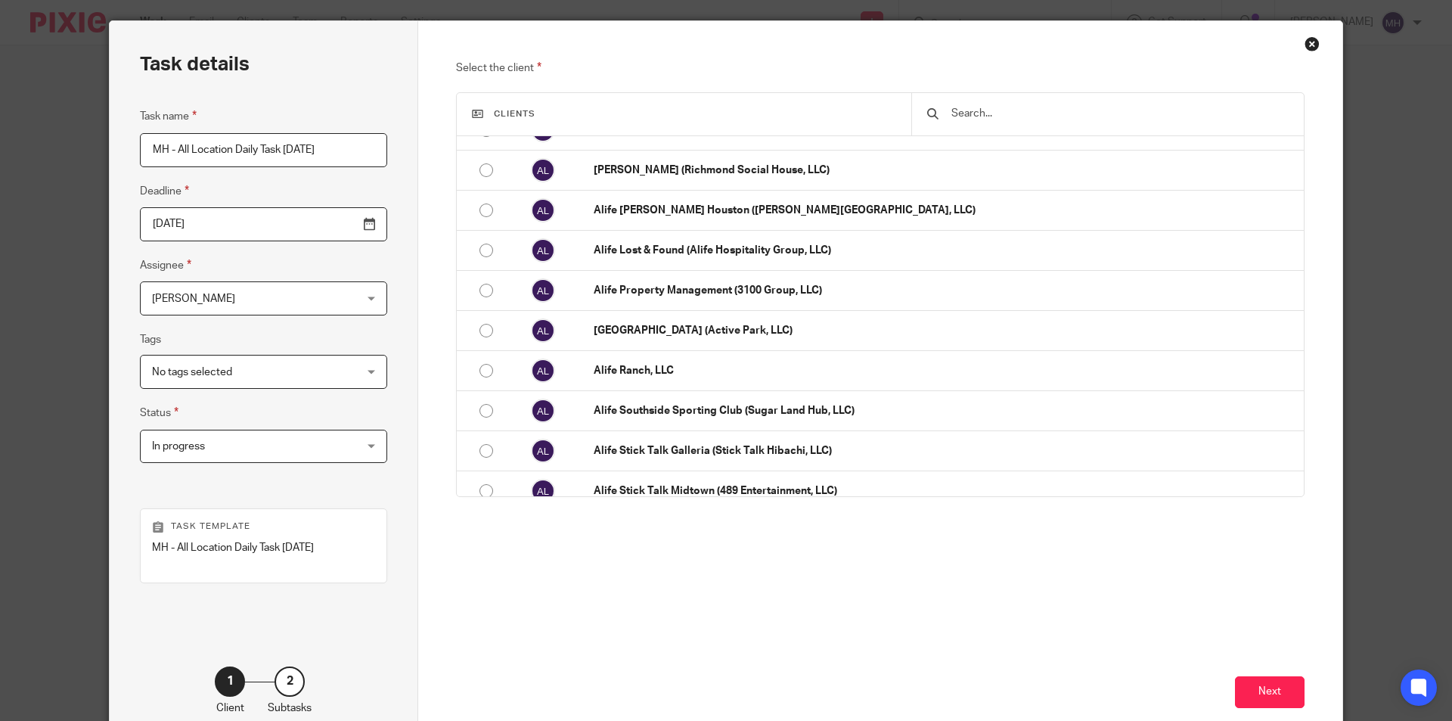
scroll to position [76, 0]
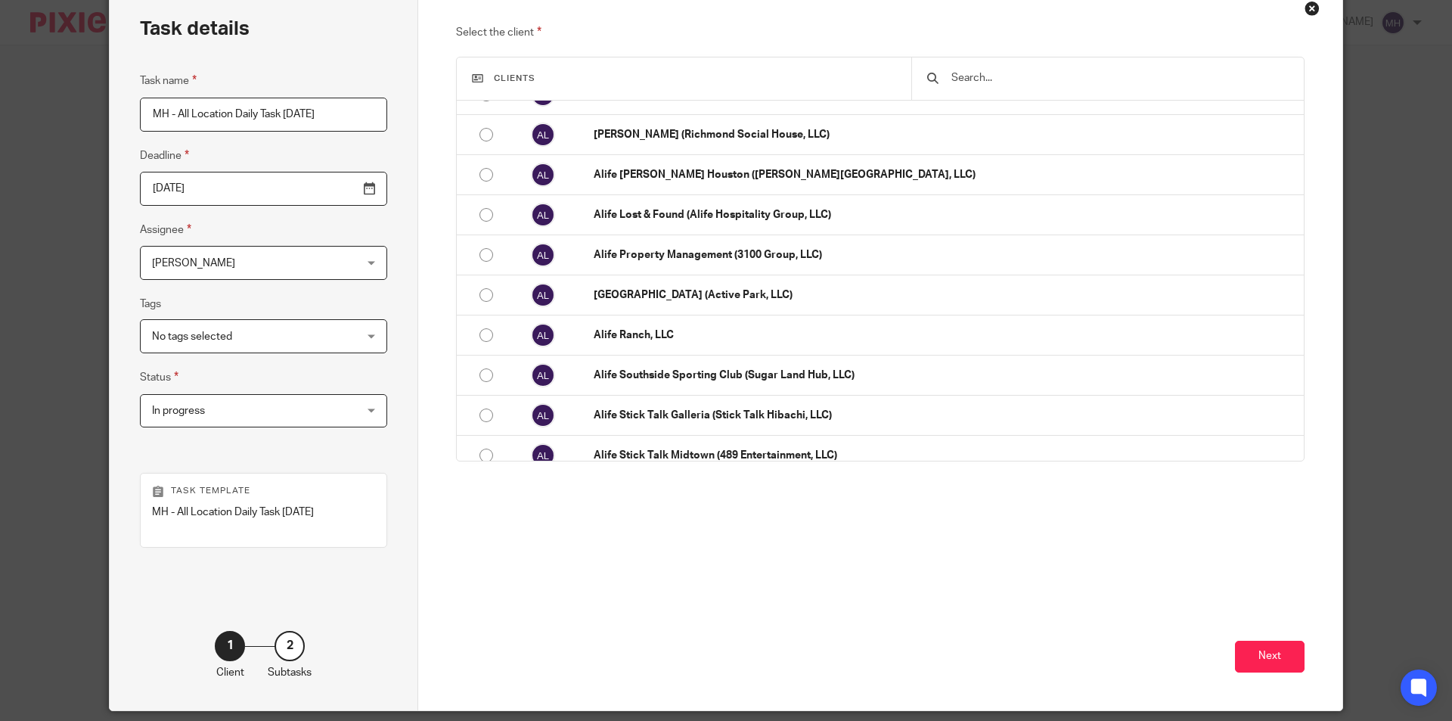
click at [1247, 654] on div "Next" at bounding box center [880, 634] width 849 height 152
click at [1244, 673] on button "Next" at bounding box center [1270, 657] width 70 height 33
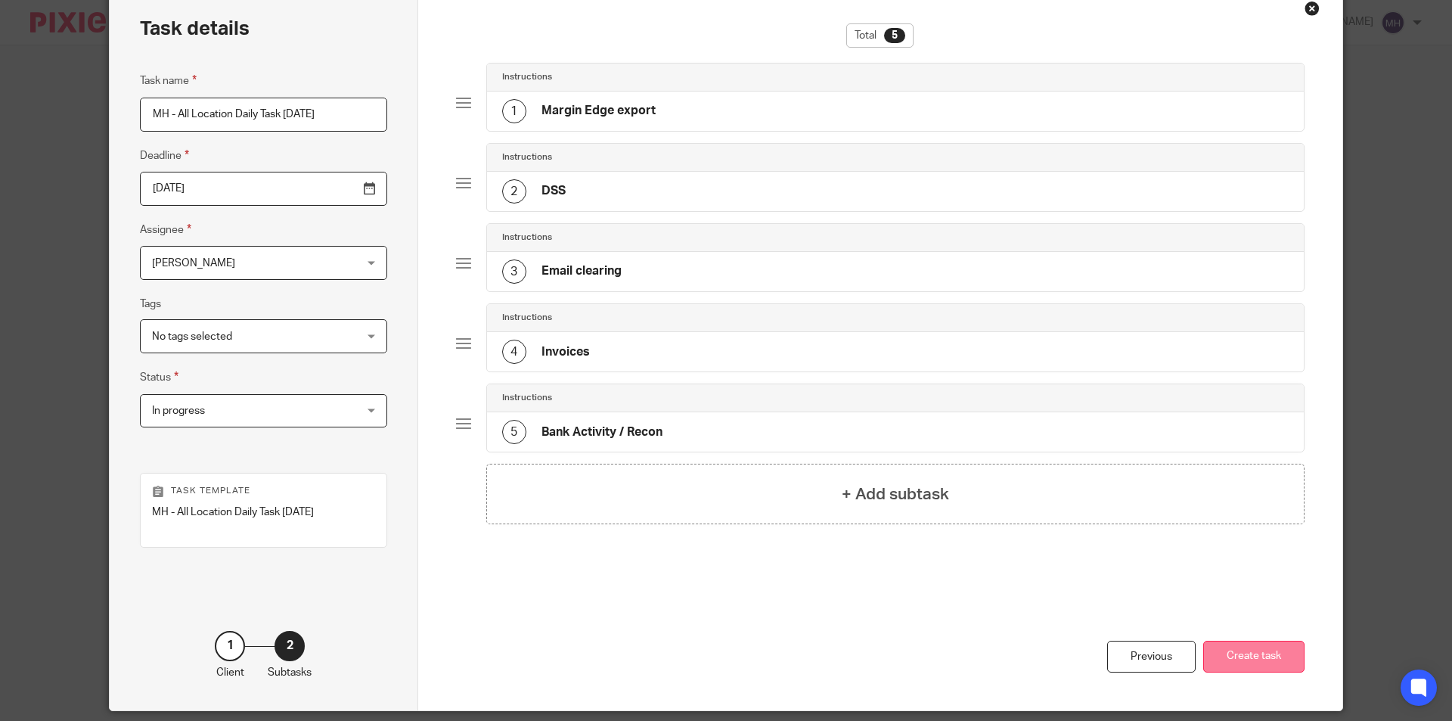
click at [1250, 673] on button "Create task" at bounding box center [1253, 657] width 101 height 33
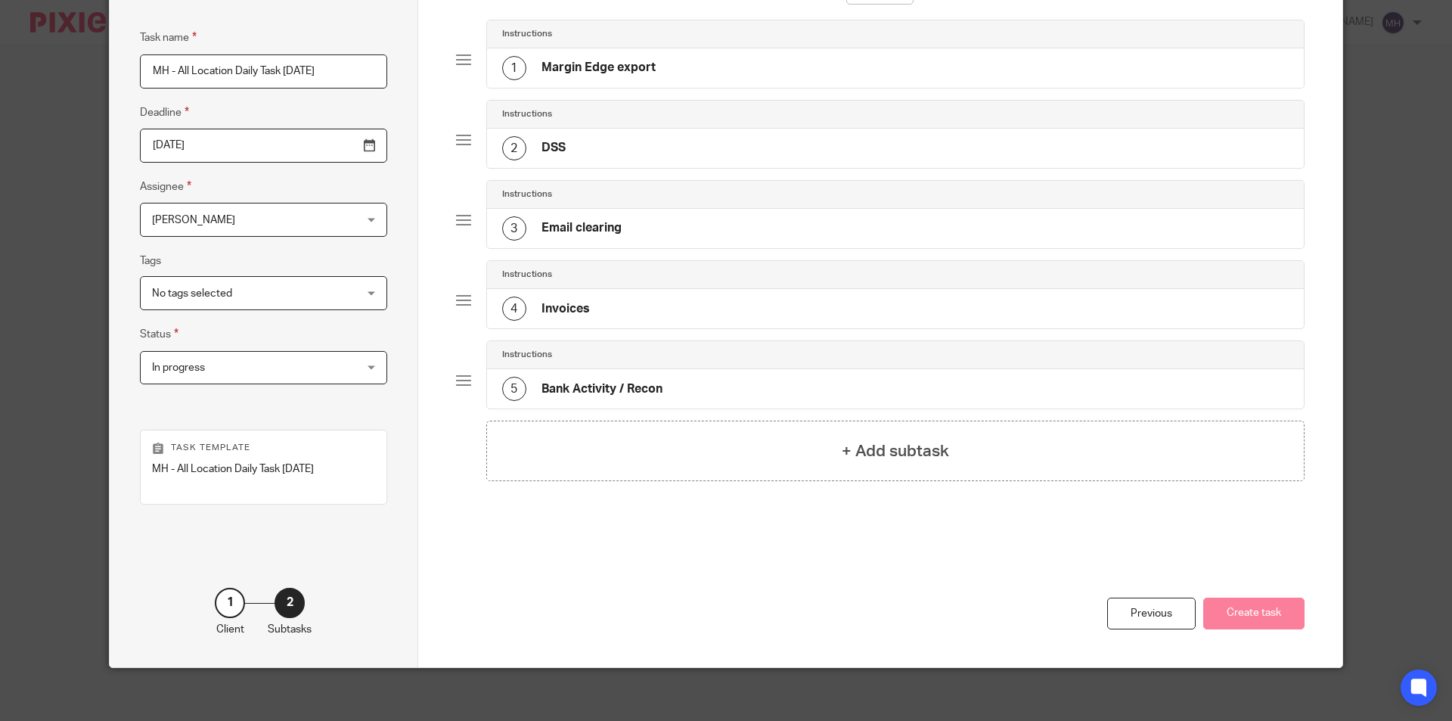
scroll to position [142, 0]
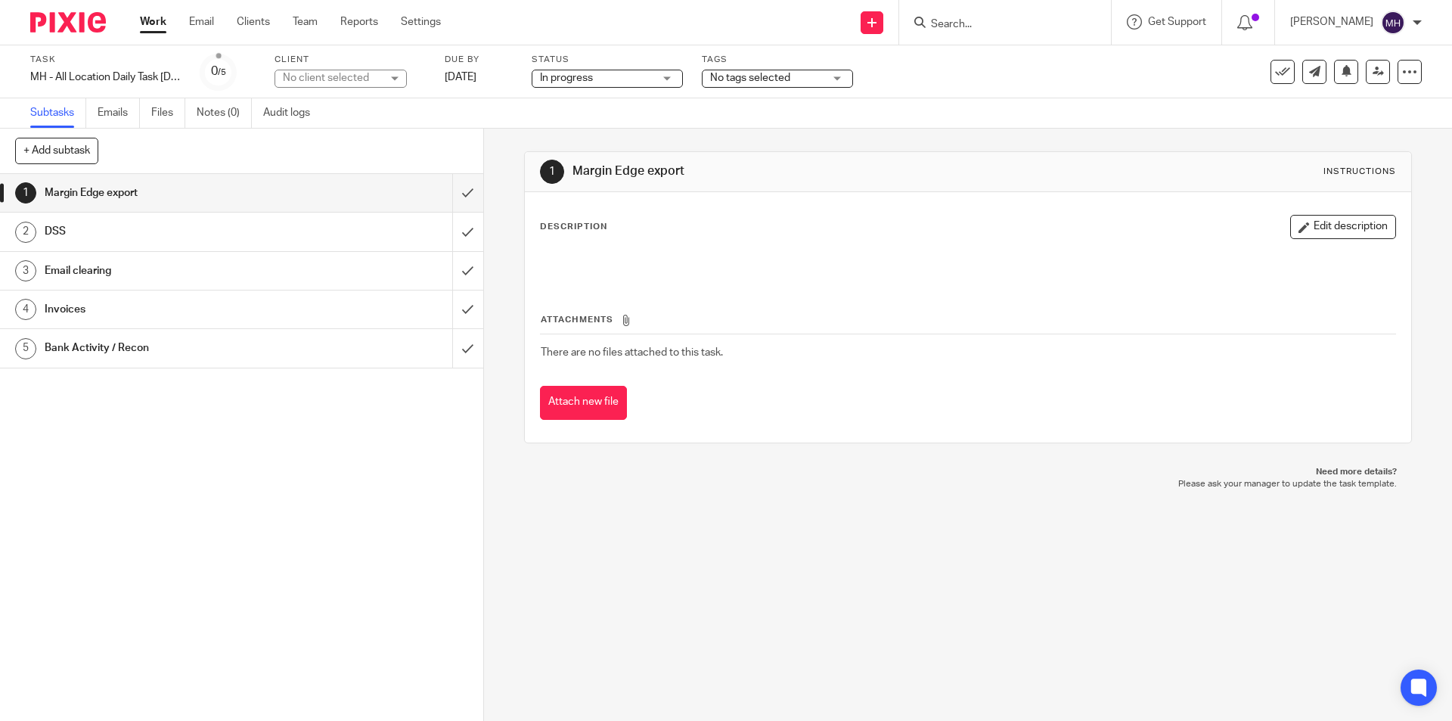
click at [77, 29] on img at bounding box center [68, 22] width 76 height 20
